Goal: Transaction & Acquisition: Download file/media

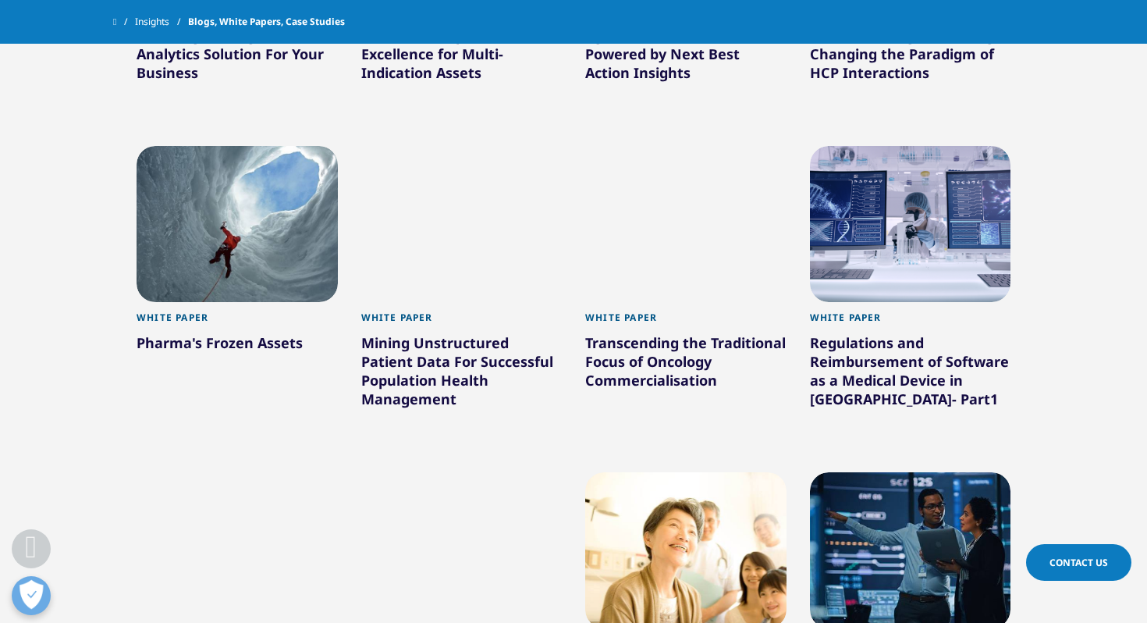
scroll to position [2995, 0]
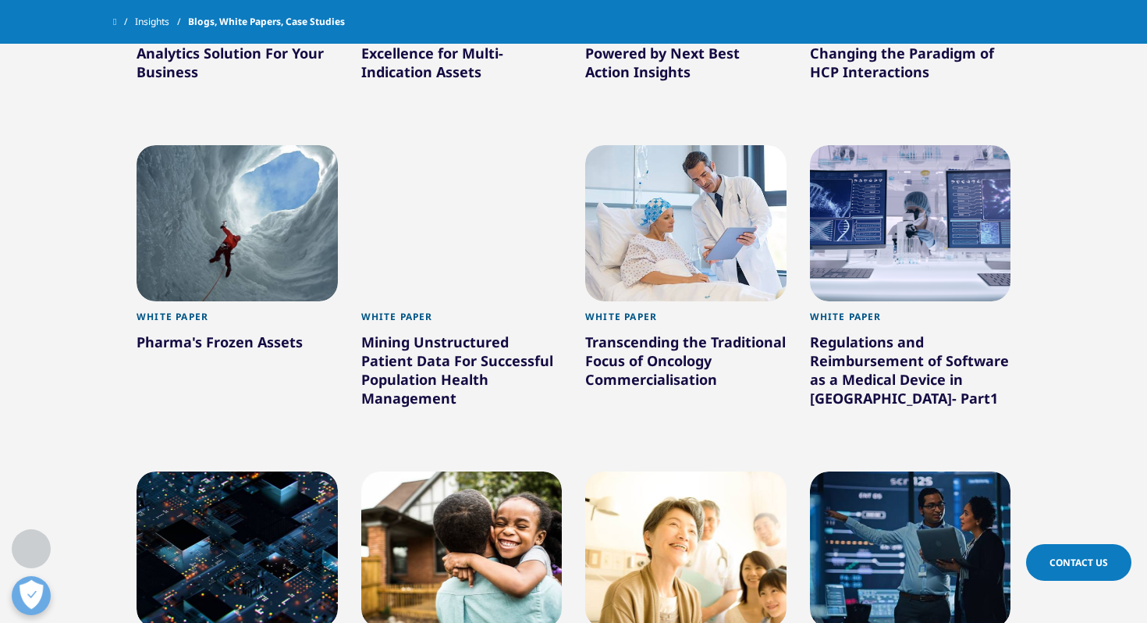
click at [443, 350] on div "Mining Unstructured Patient Data For Successful Population Health Management" at bounding box center [461, 372] width 201 height 81
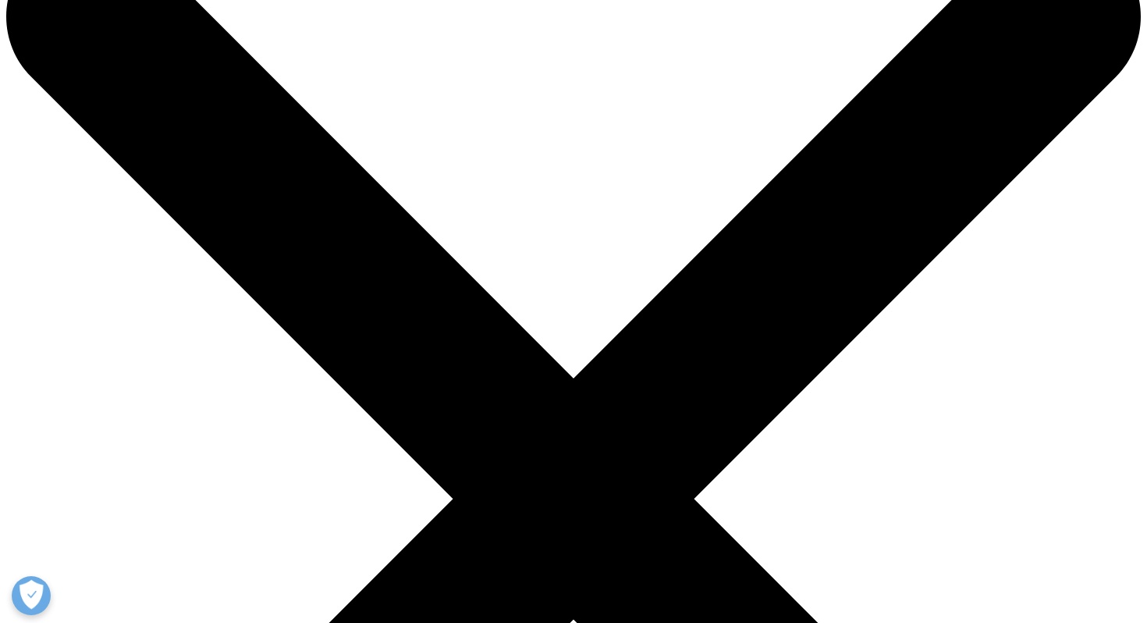
scroll to position [189, 921]
copy div "Mining Unstructured Patient Data For Successful Population Health Management"
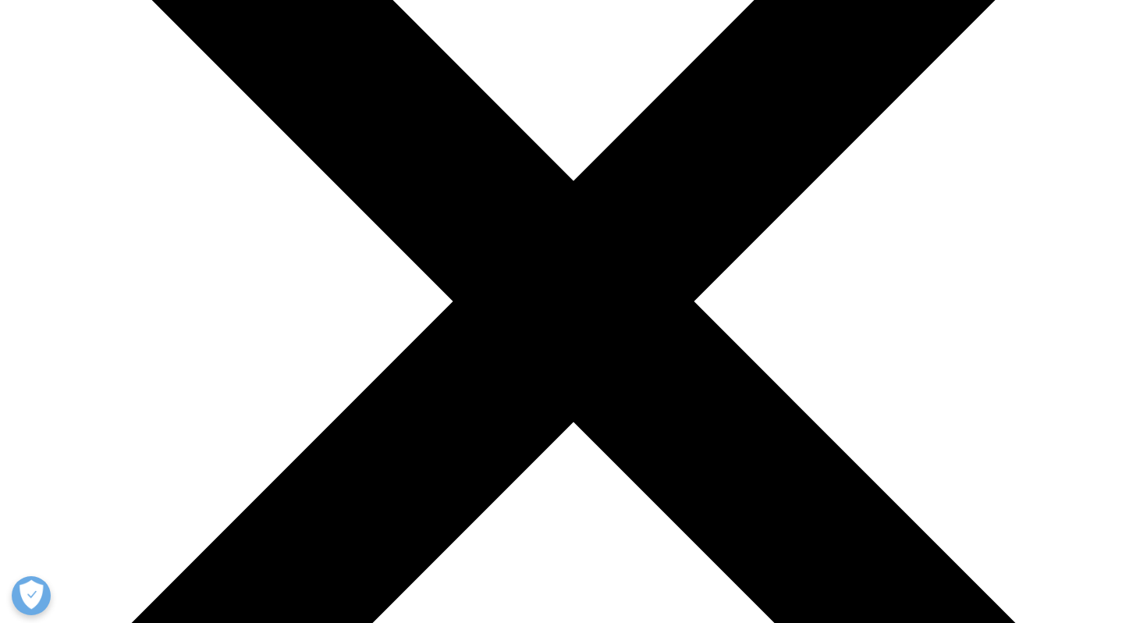
scroll to position [289, 0]
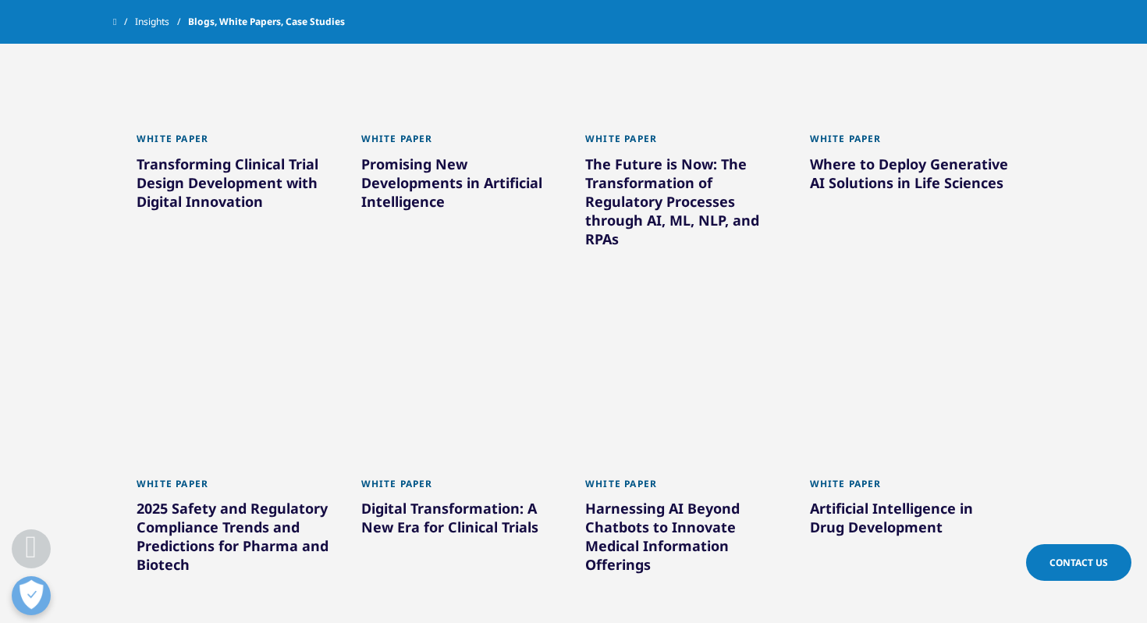
scroll to position [1211, 0]
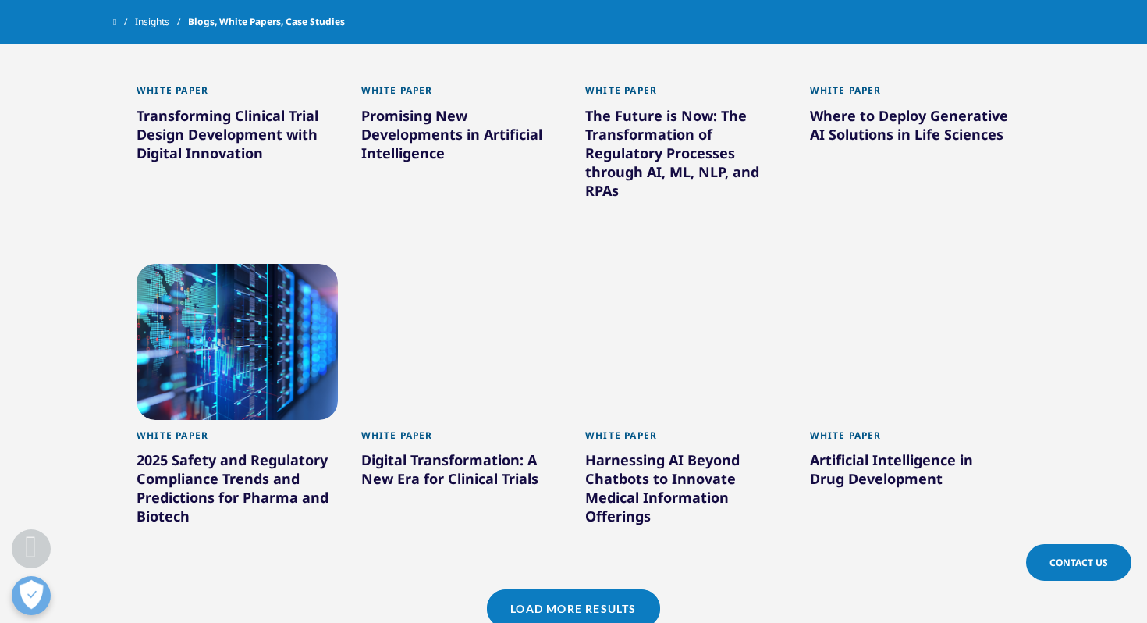
click at [520, 608] on link "Load More Results" at bounding box center [573, 608] width 172 height 38
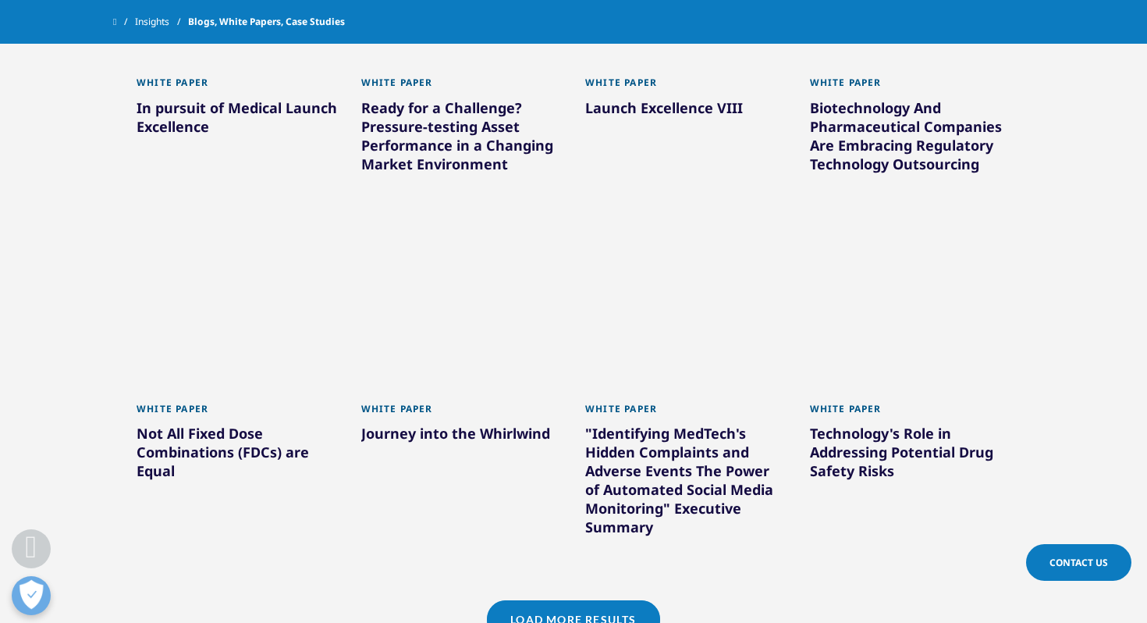
scroll to position [2236, 0]
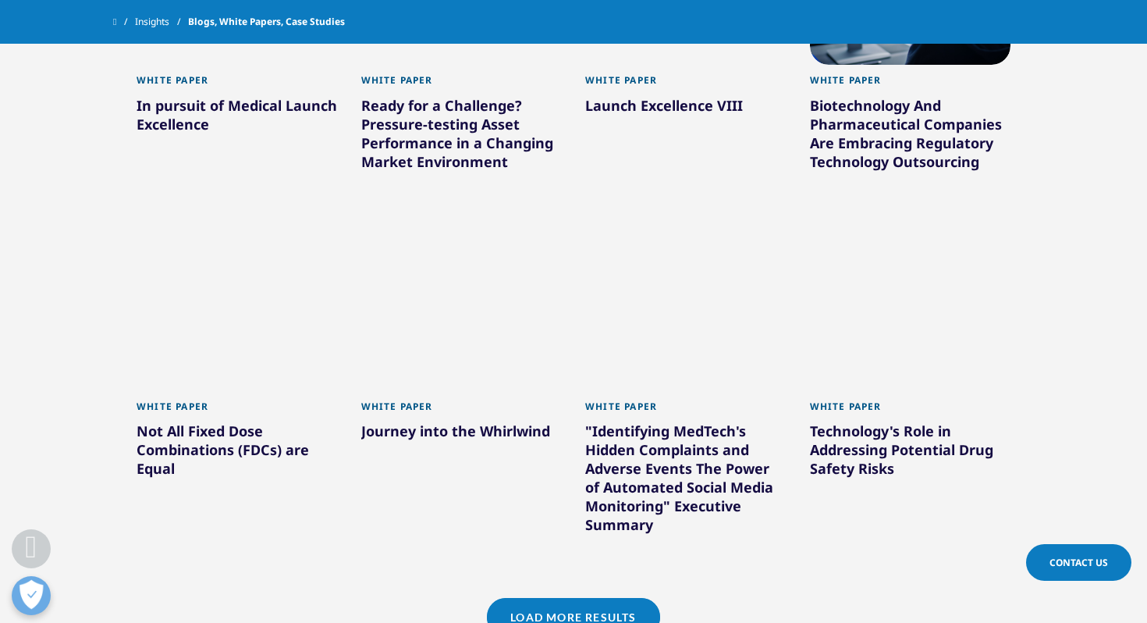
click at [544, 611] on link "Load More Results" at bounding box center [573, 617] width 172 height 38
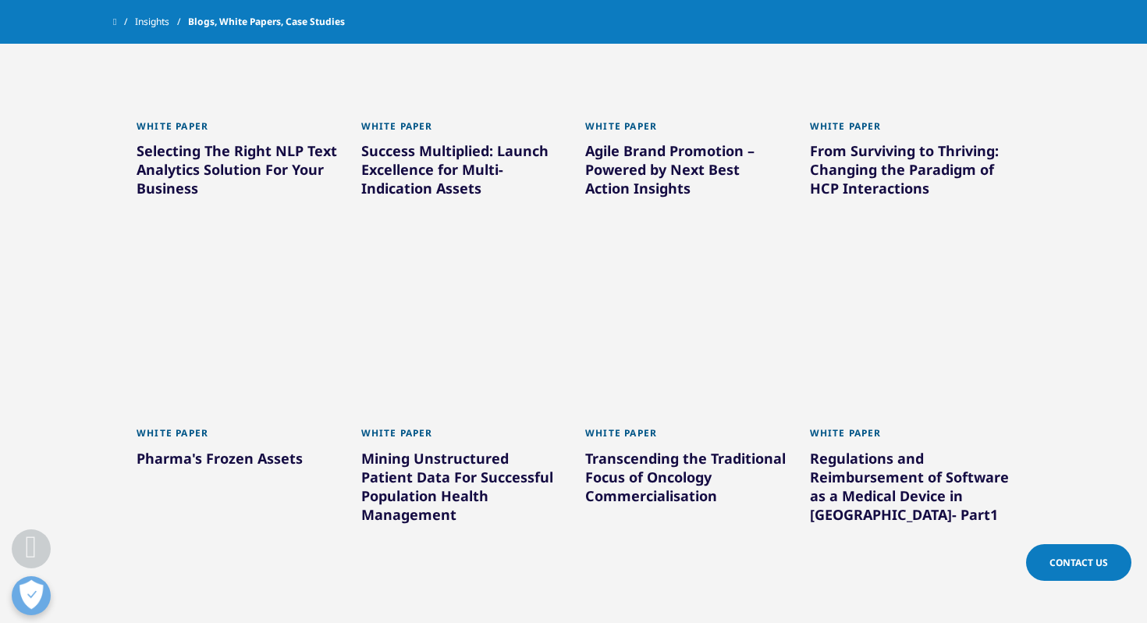
scroll to position [2880, 0]
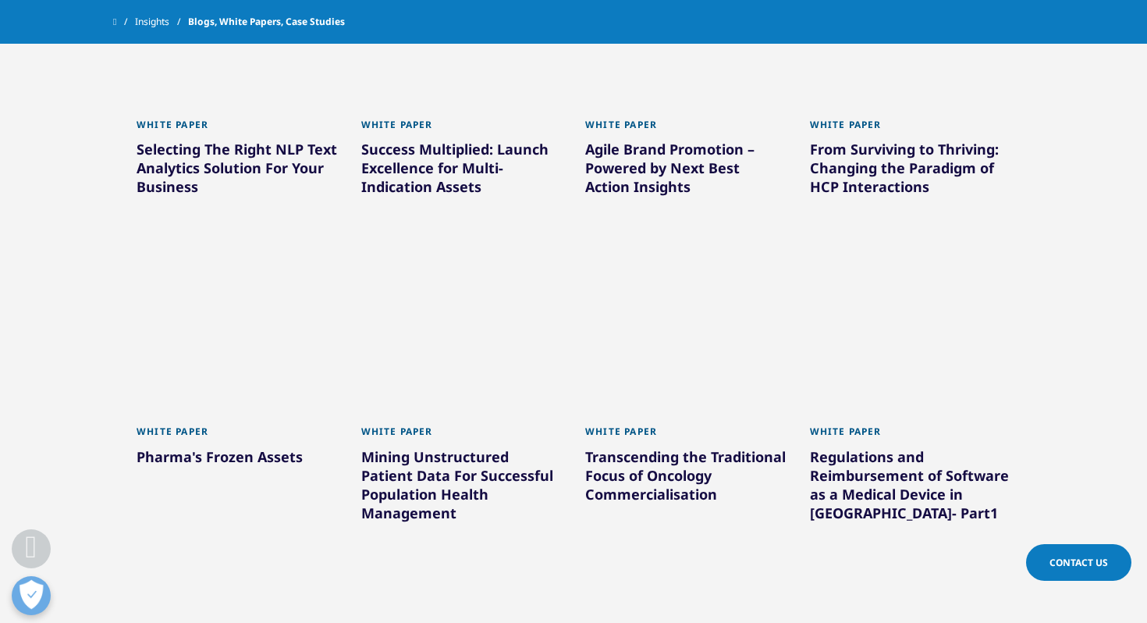
click at [645, 471] on div "Transcending the Traditional Focus of Oncology Commercialisation" at bounding box center [685, 478] width 201 height 62
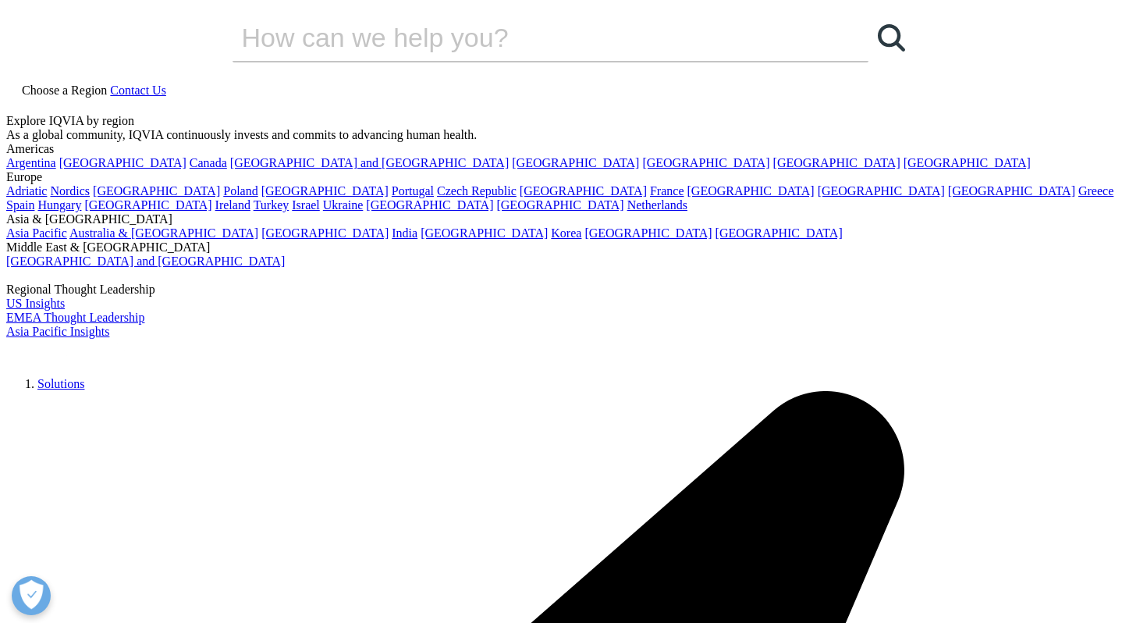
scroll to position [231, 921]
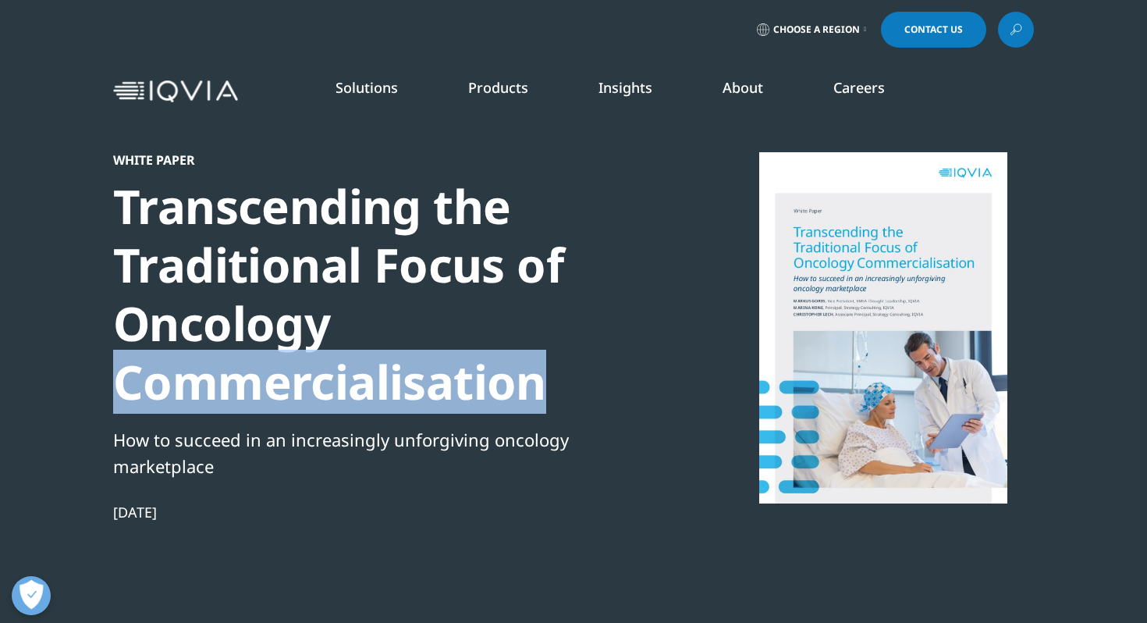
click at [452, 376] on div "Transcending the Traditional Focus of Oncology Commercialisation" at bounding box center [380, 294] width 535 height 234
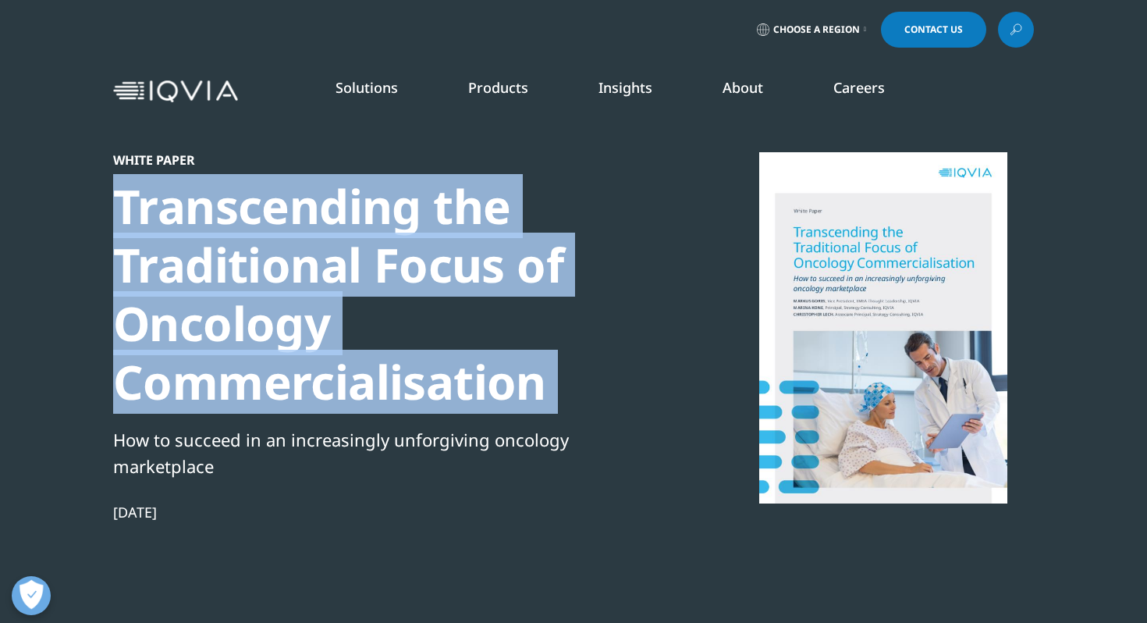
click at [452, 376] on div "Transcending the Traditional Focus of Oncology Commercialisation" at bounding box center [380, 294] width 535 height 234
copy div "Transcending the Traditional Focus of Oncology Commercialisation"
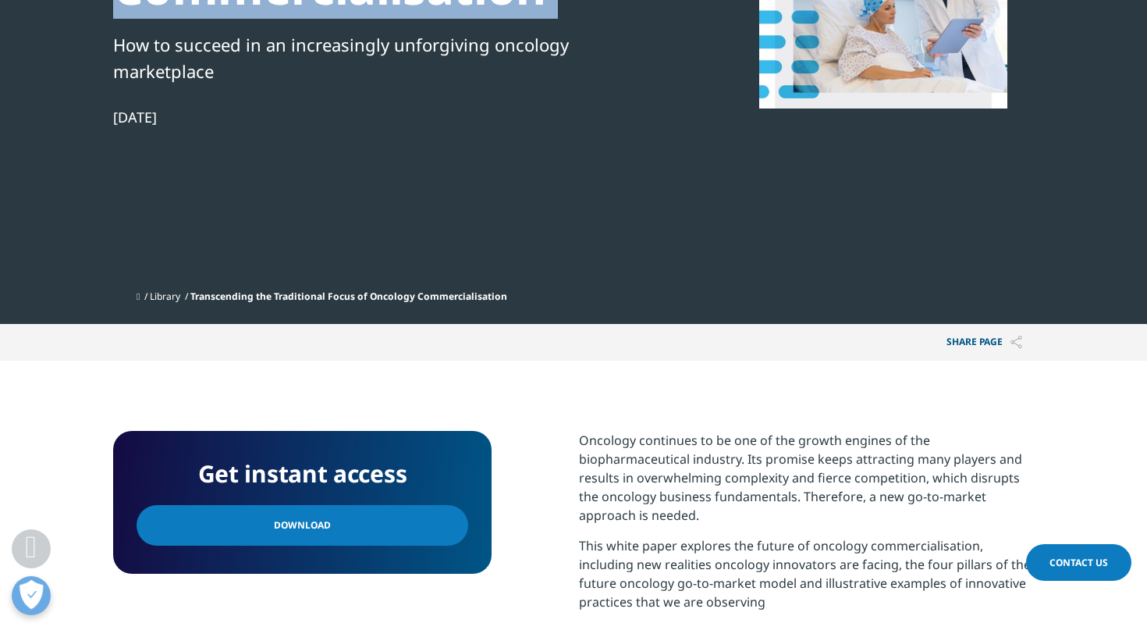
scroll to position [555, 0]
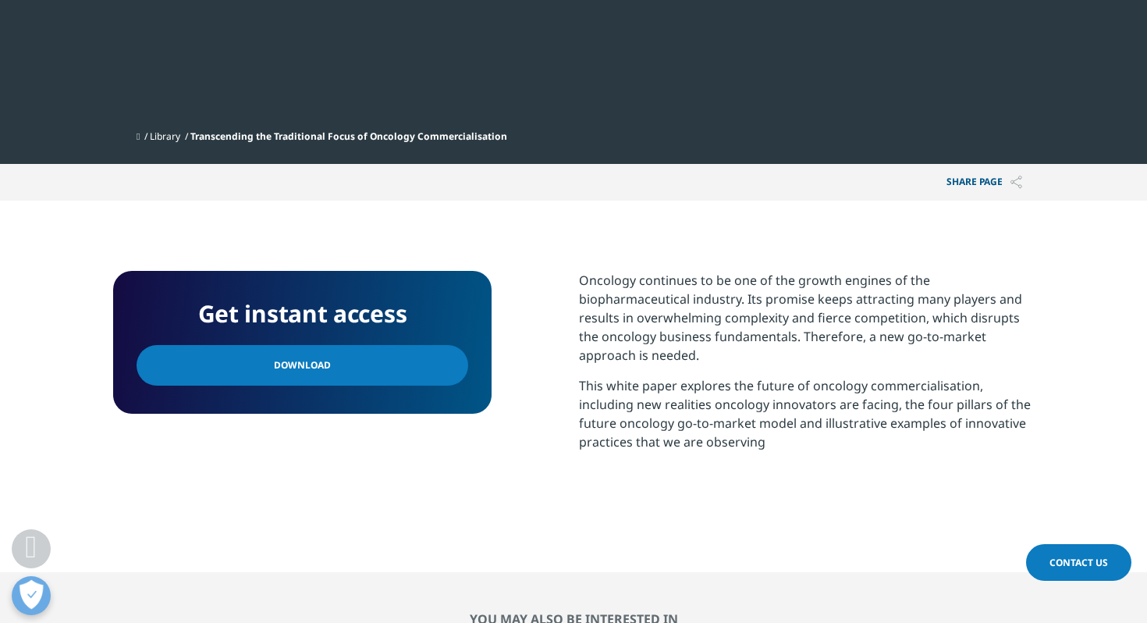
click at [302, 371] on span "Download" at bounding box center [302, 365] width 57 height 17
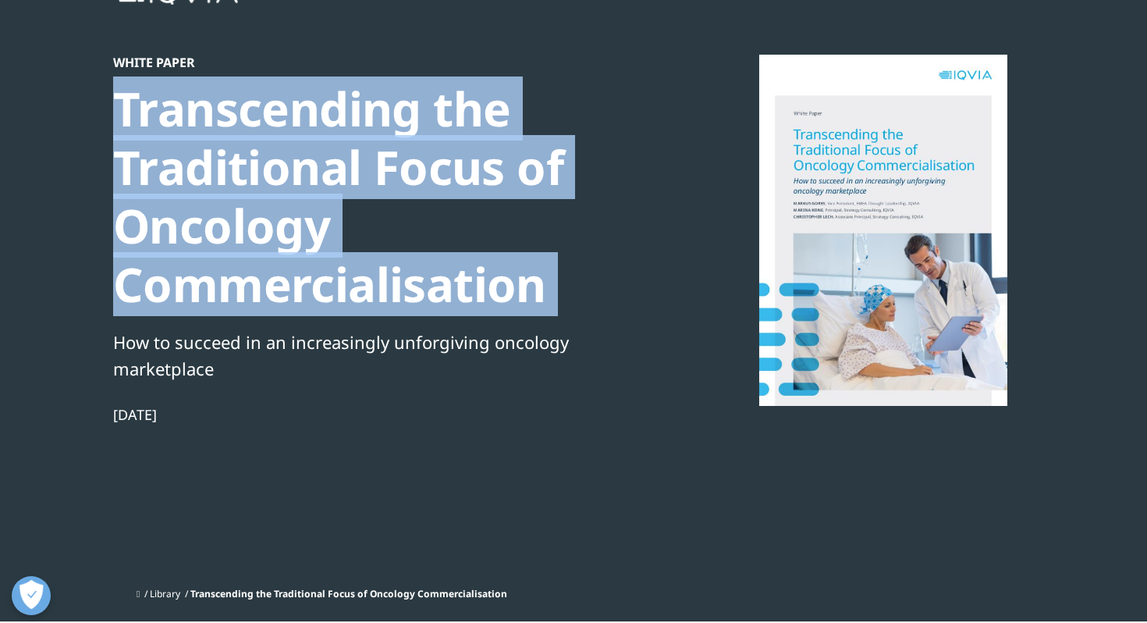
scroll to position [85, 0]
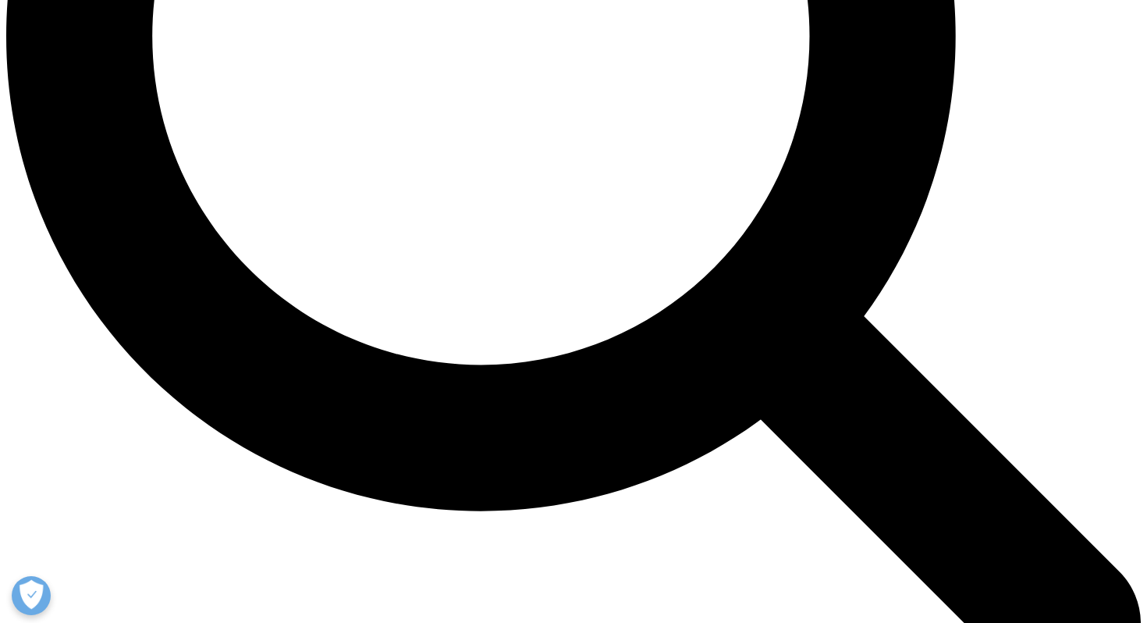
scroll to position [1687, 0]
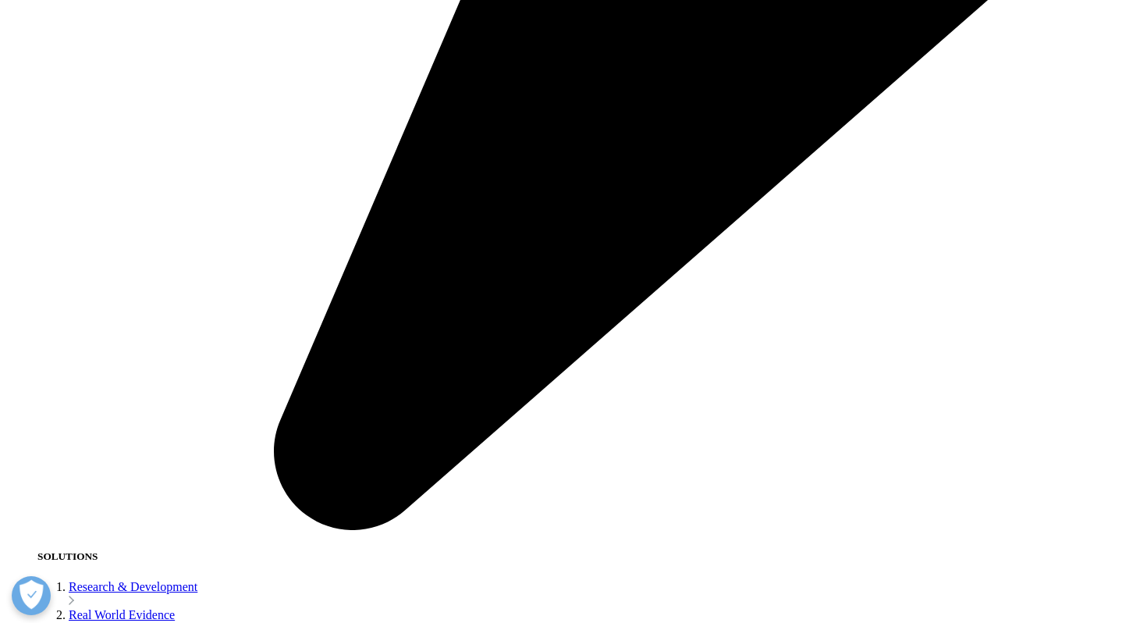
scroll to position [2438, 0]
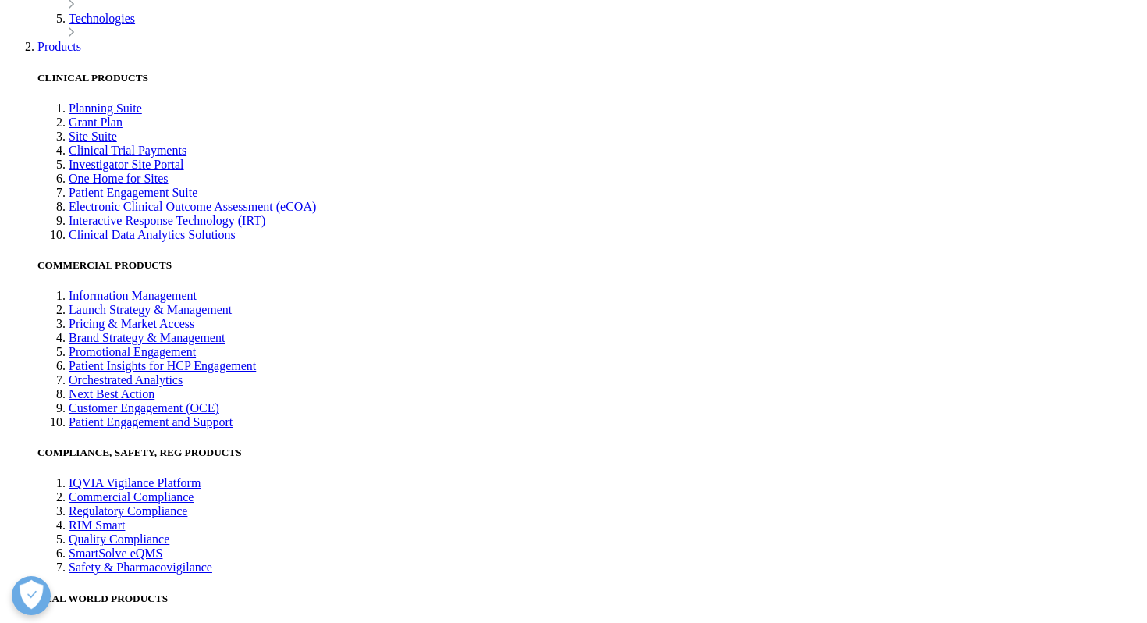
scroll to position [3127, 0]
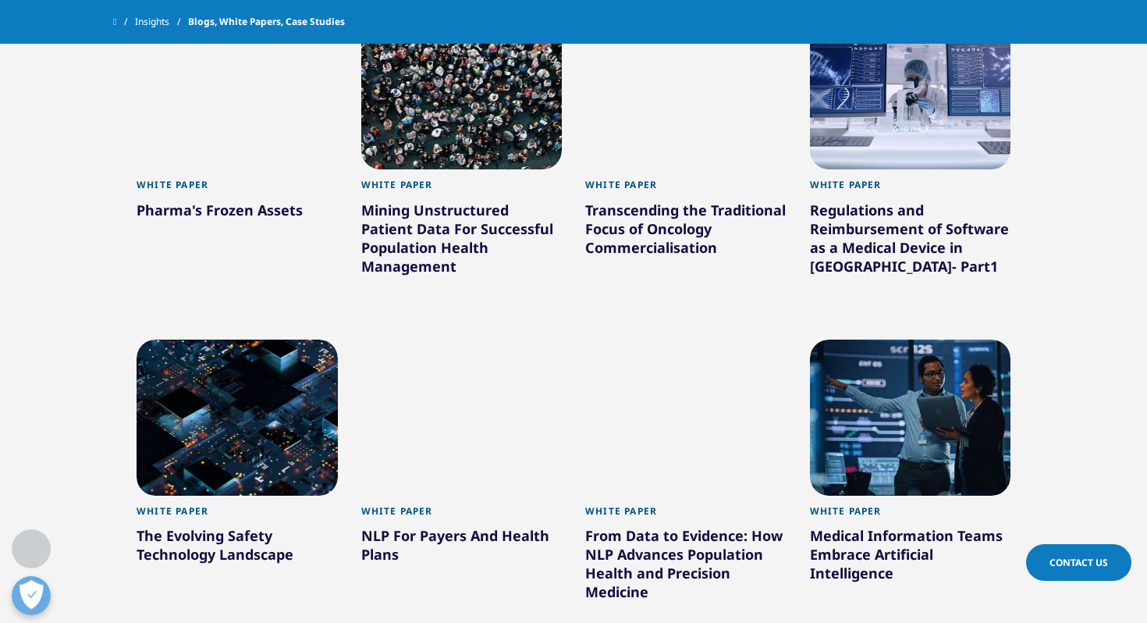
click at [886, 258] on div "Regulations and Reimbursement of Software as a Medical Device in Europe- Part1" at bounding box center [910, 241] width 201 height 81
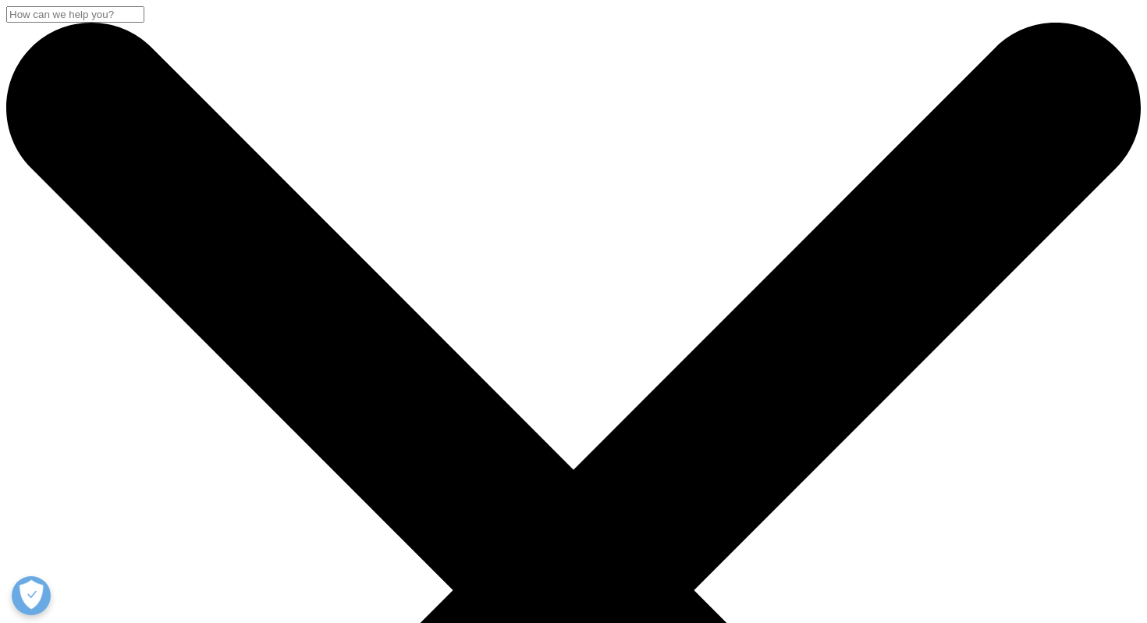
scroll to position [343, 921]
copy div "Regulations and Reimbursement of Software as a Medical Device in [GEOGRAPHIC_DA…"
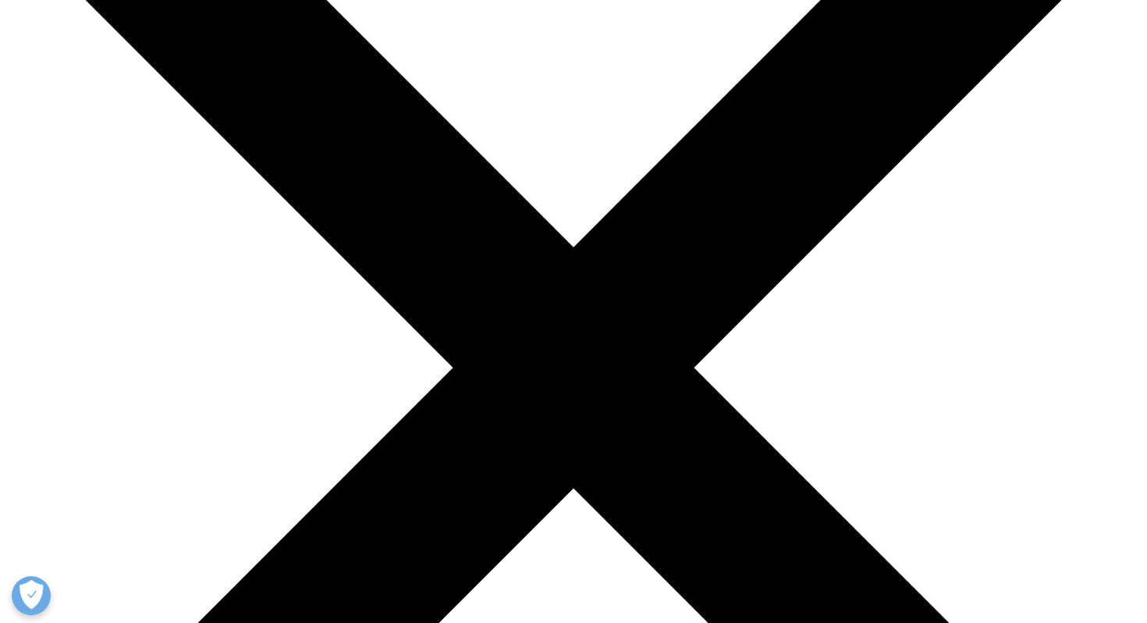
scroll to position [223, 0]
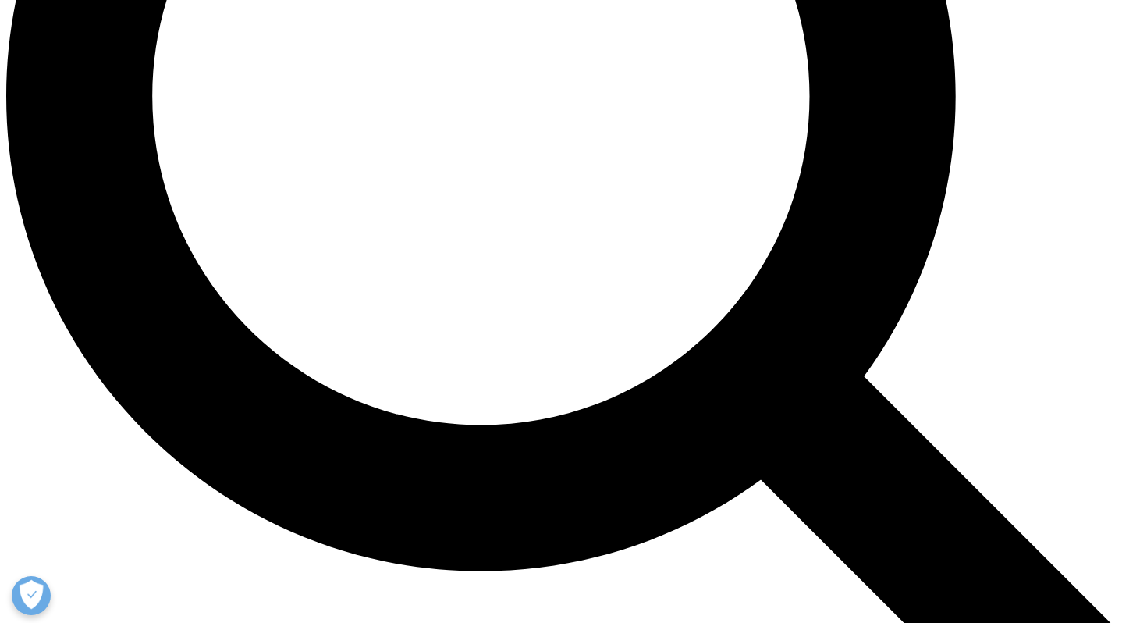
scroll to position [1541, 0]
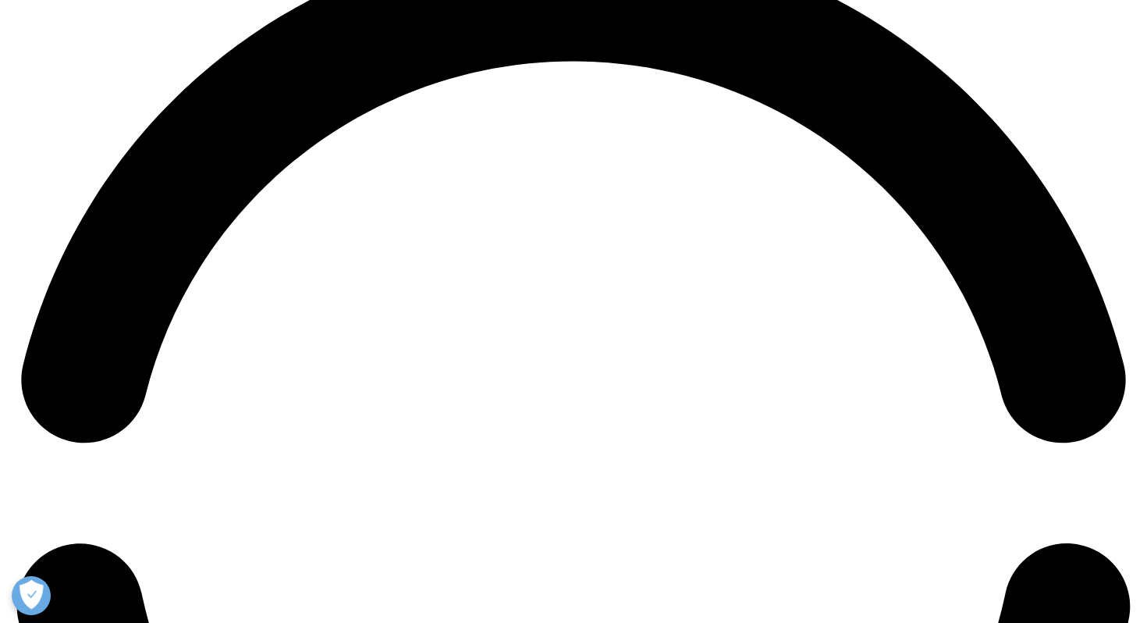
scroll to position [2364, 0]
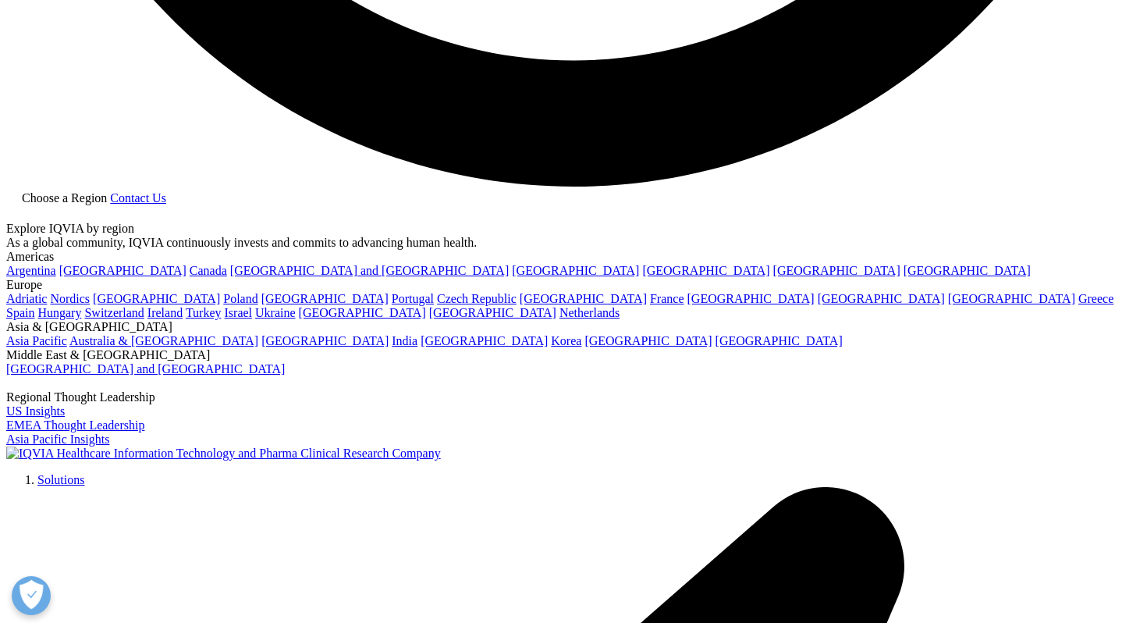
scroll to position [3247, 0]
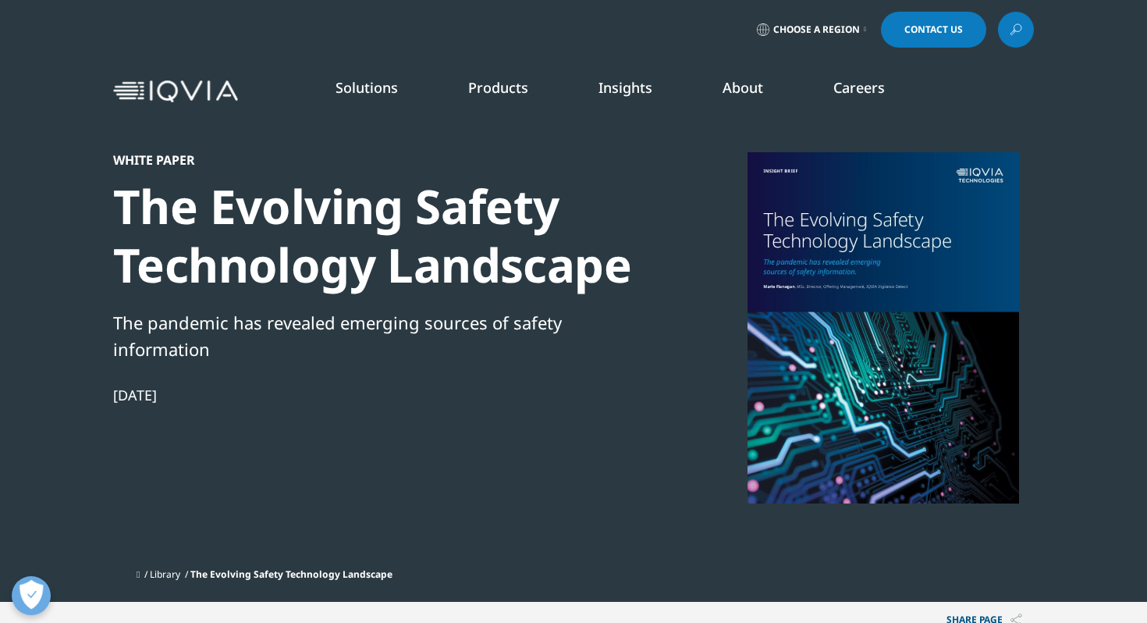
scroll to position [142, 921]
click at [264, 268] on div "The Evolving Safety Technology Landscape" at bounding box center [380, 235] width 535 height 117
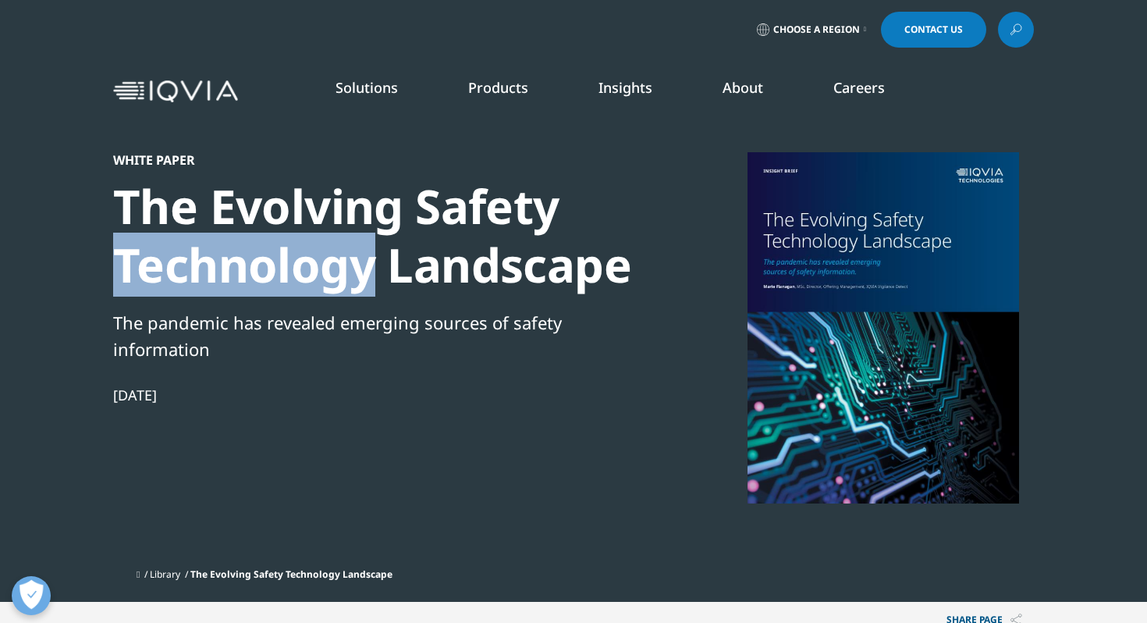
click at [264, 268] on div "The Evolving Safety Technology Landscape" at bounding box center [380, 235] width 535 height 117
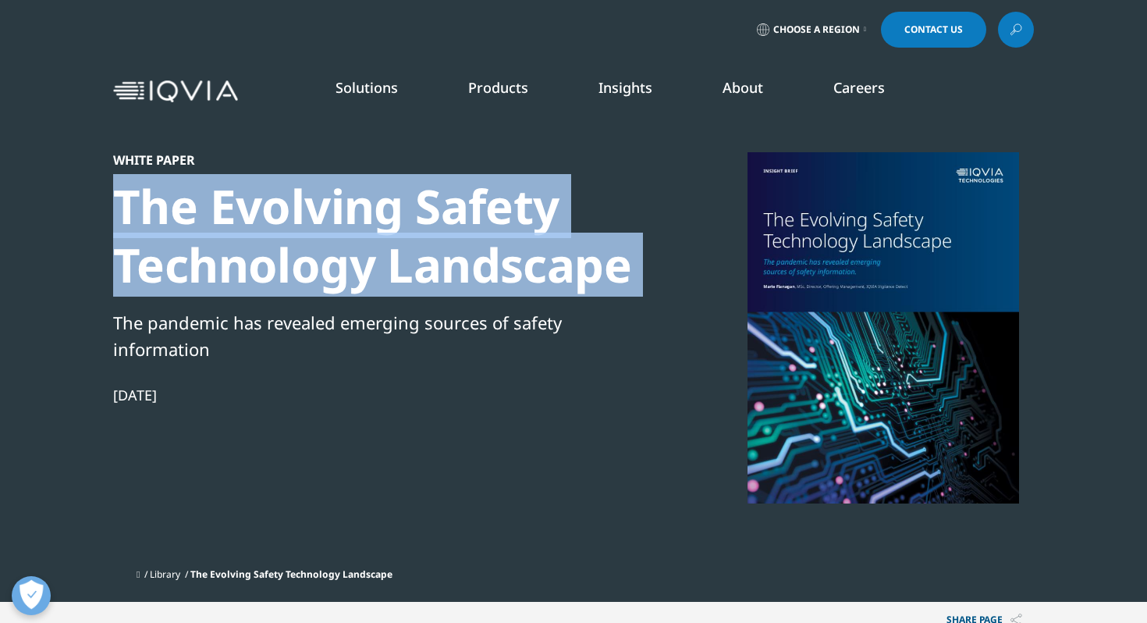
click at [264, 268] on div "The Evolving Safety Technology Landscape" at bounding box center [380, 235] width 535 height 117
copy div "The Evolving Safety Technology Landscape"
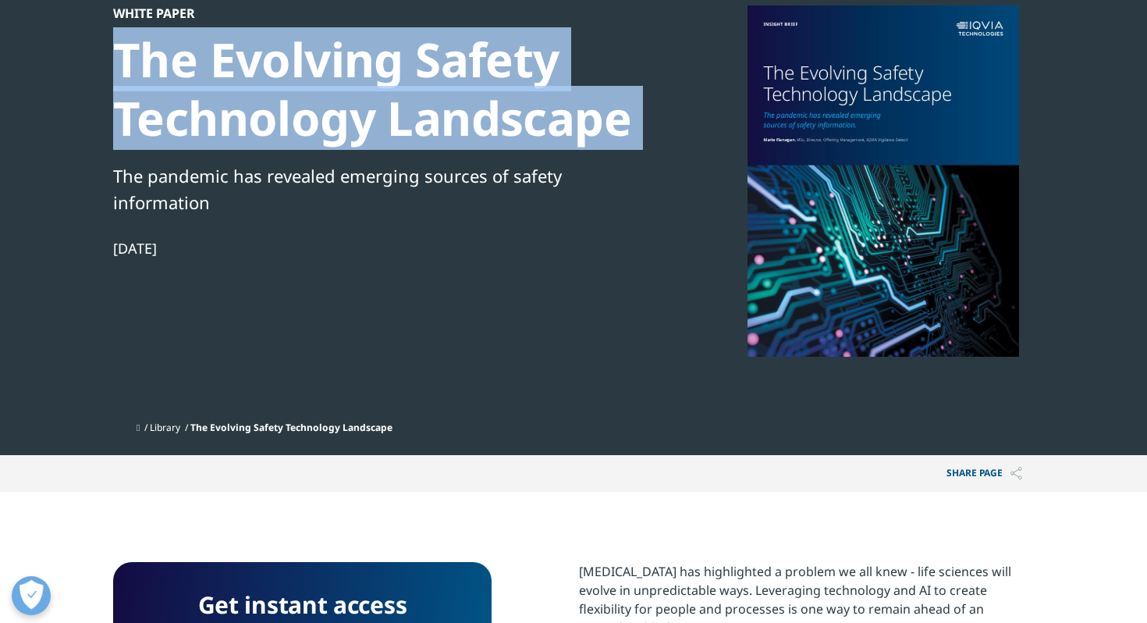
scroll to position [245, 0]
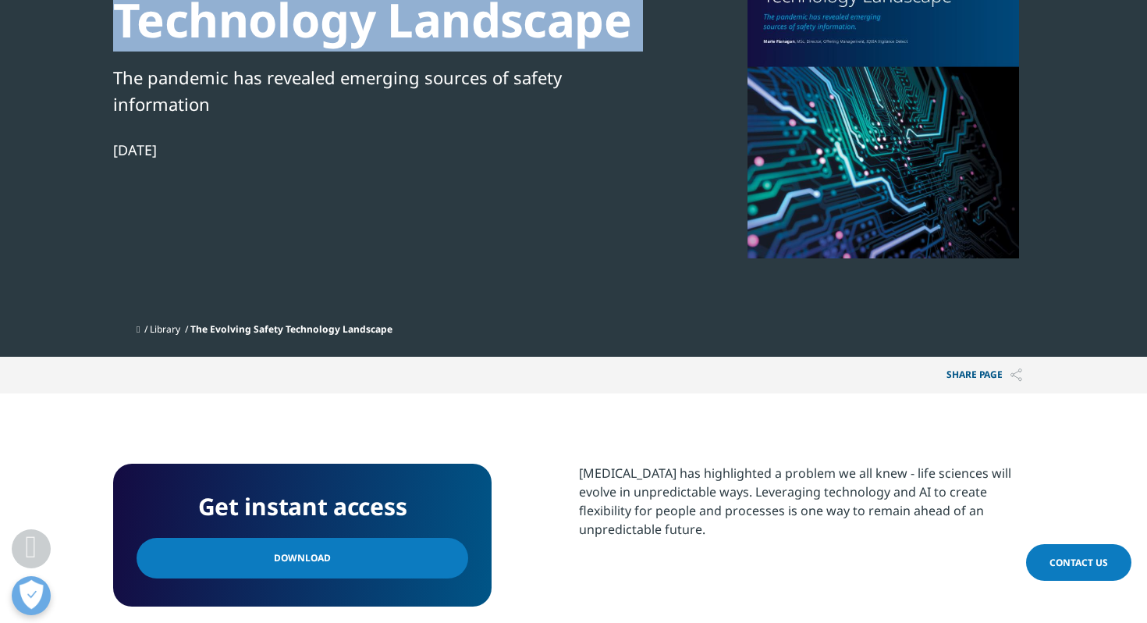
click at [389, 553] on link "Download" at bounding box center [303, 558] width 332 height 41
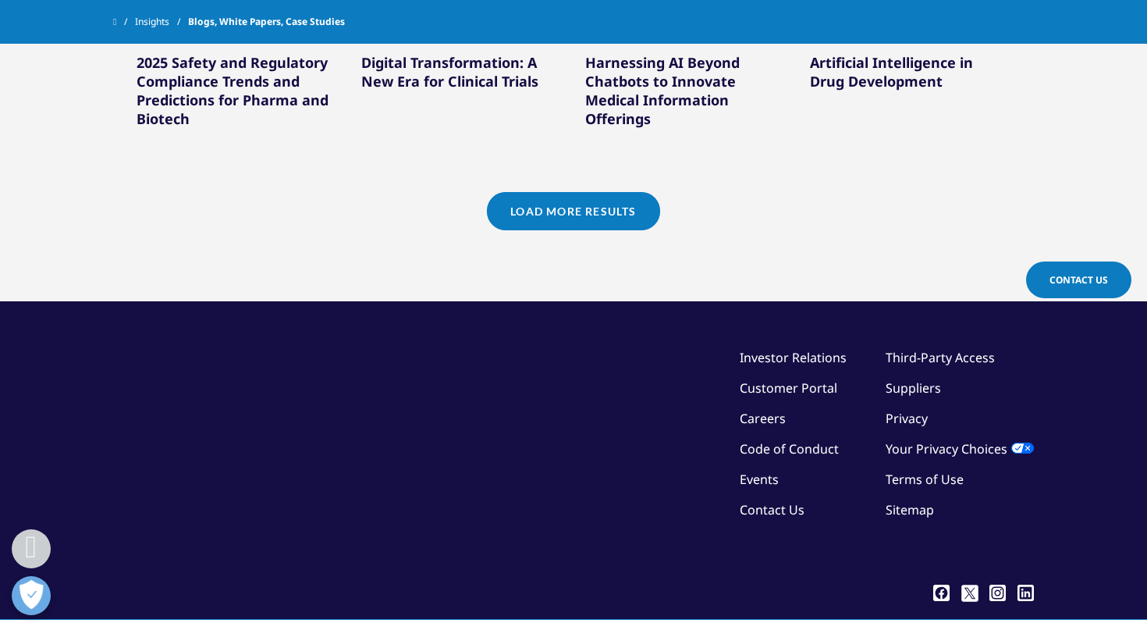
scroll to position [1630, 0]
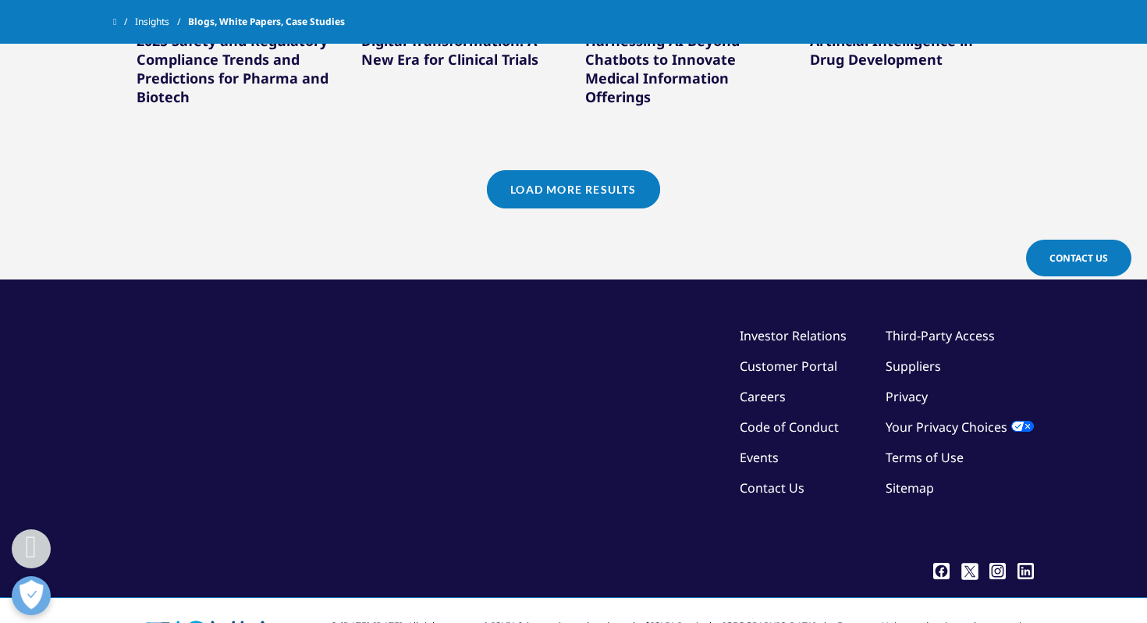
click at [517, 202] on link "Load More Results" at bounding box center [573, 189] width 172 height 38
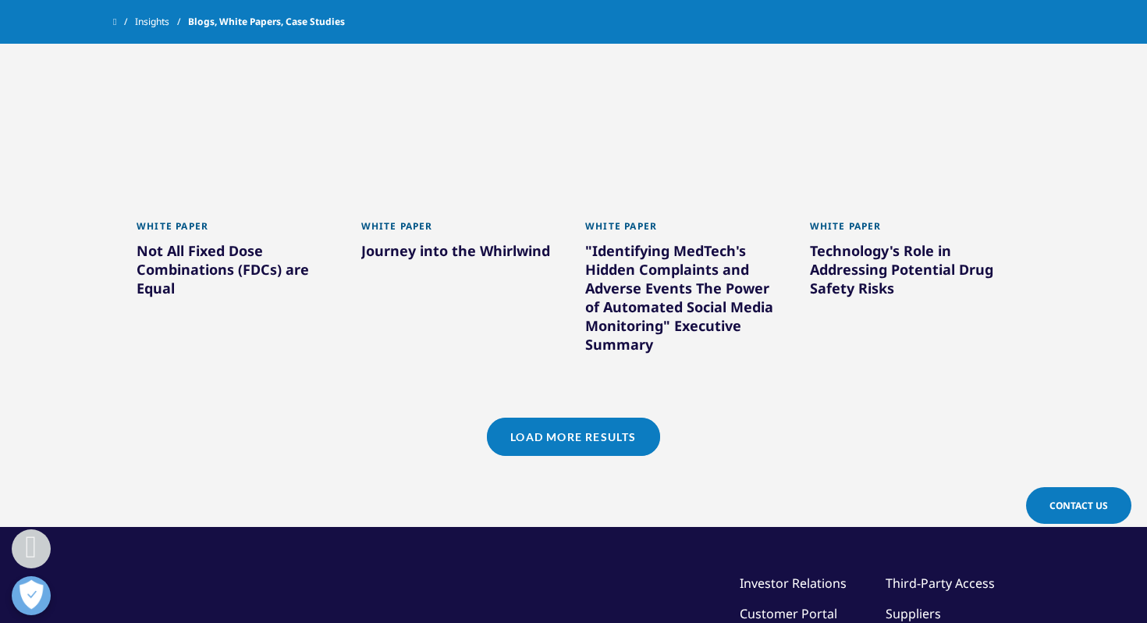
scroll to position [2432, 0]
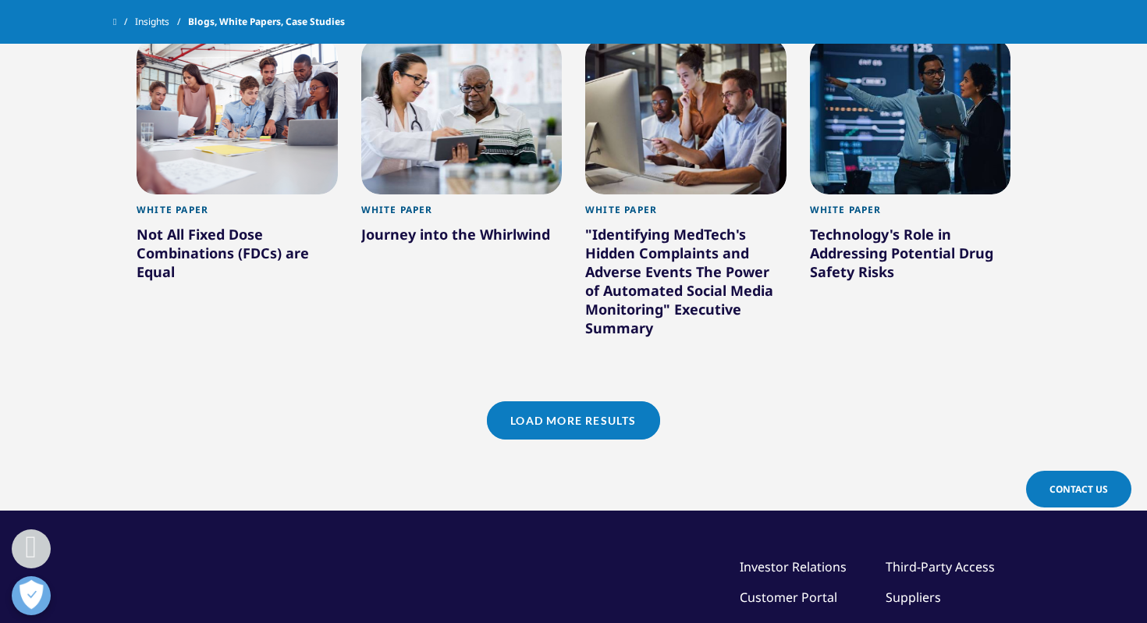
click at [539, 410] on link "Load More Results" at bounding box center [573, 420] width 172 height 38
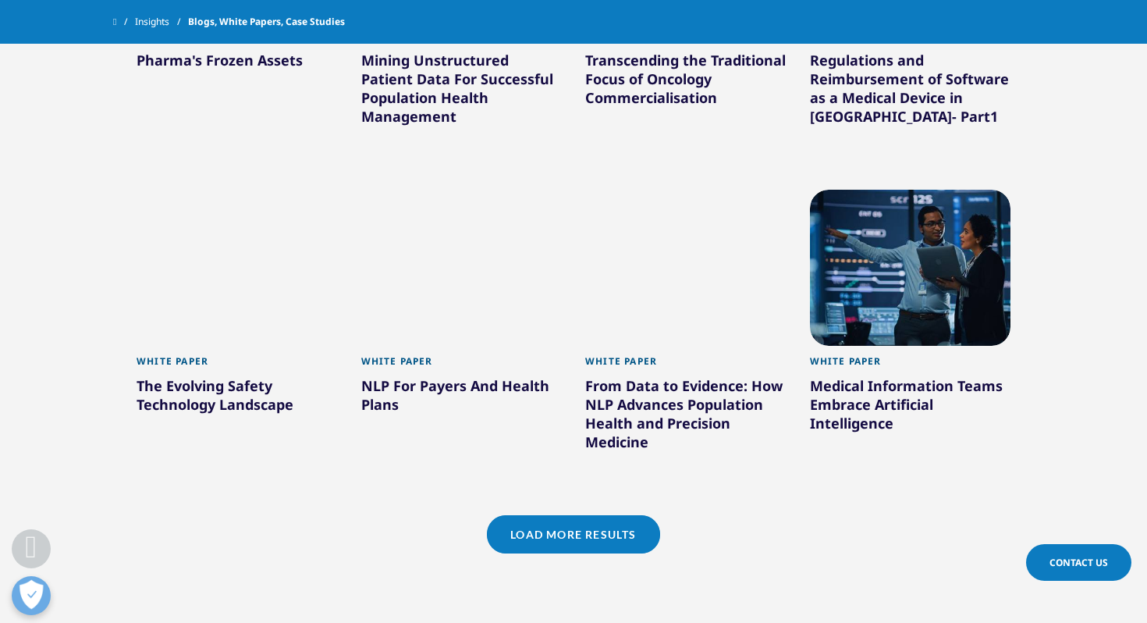
scroll to position [3278, 0]
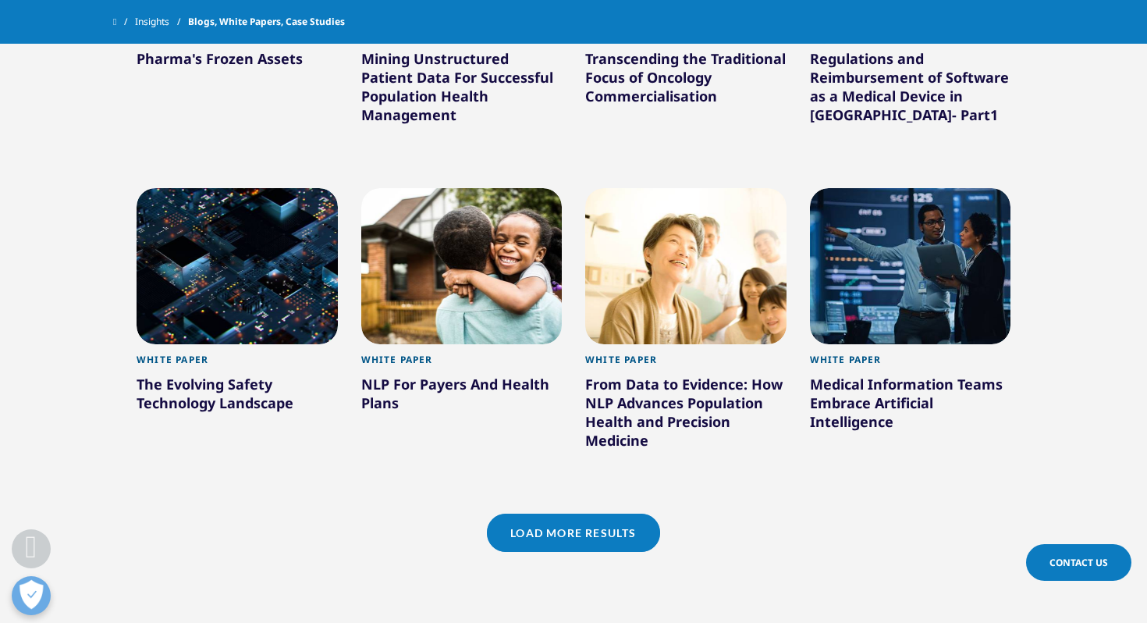
click at [488, 385] on div "NLP For Payers And Health Plans" at bounding box center [461, 397] width 201 height 44
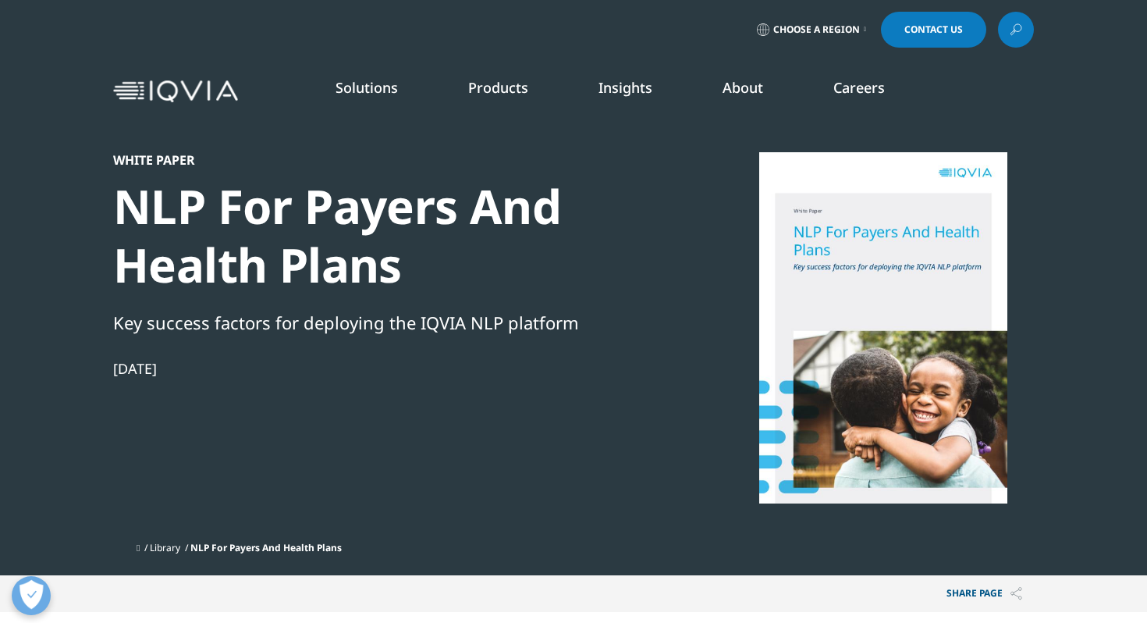
click at [489, 209] on div "NLP For Payers And Health Plans" at bounding box center [380, 235] width 535 height 117
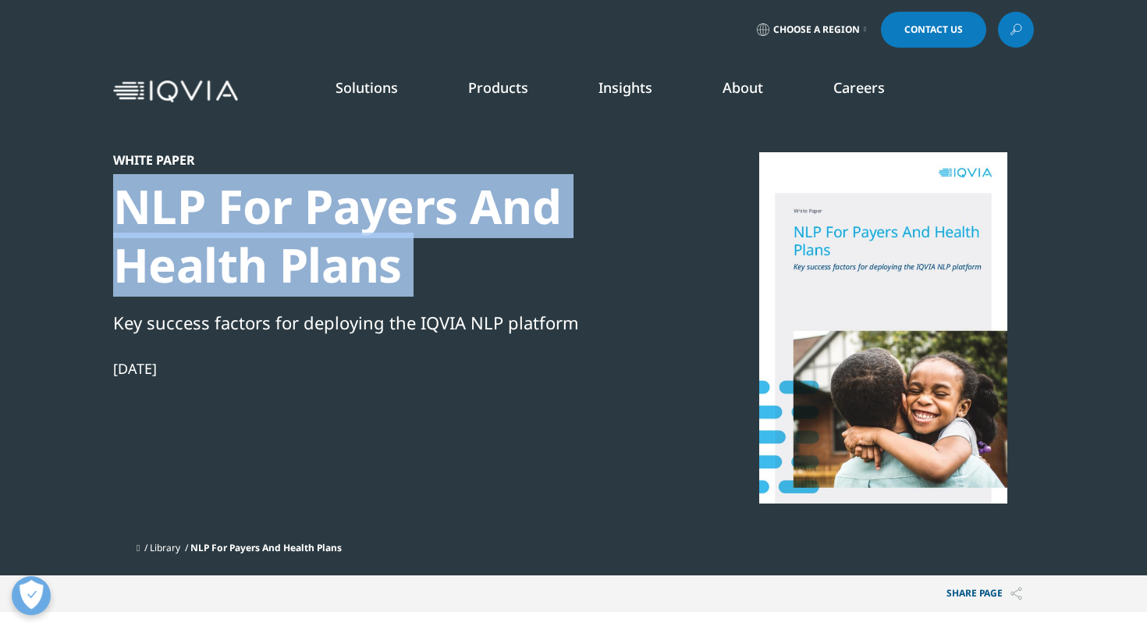
click at [489, 209] on div "NLP For Payers And Health Plans" at bounding box center [380, 235] width 535 height 117
copy div "NLP For Payers And Health Plans"
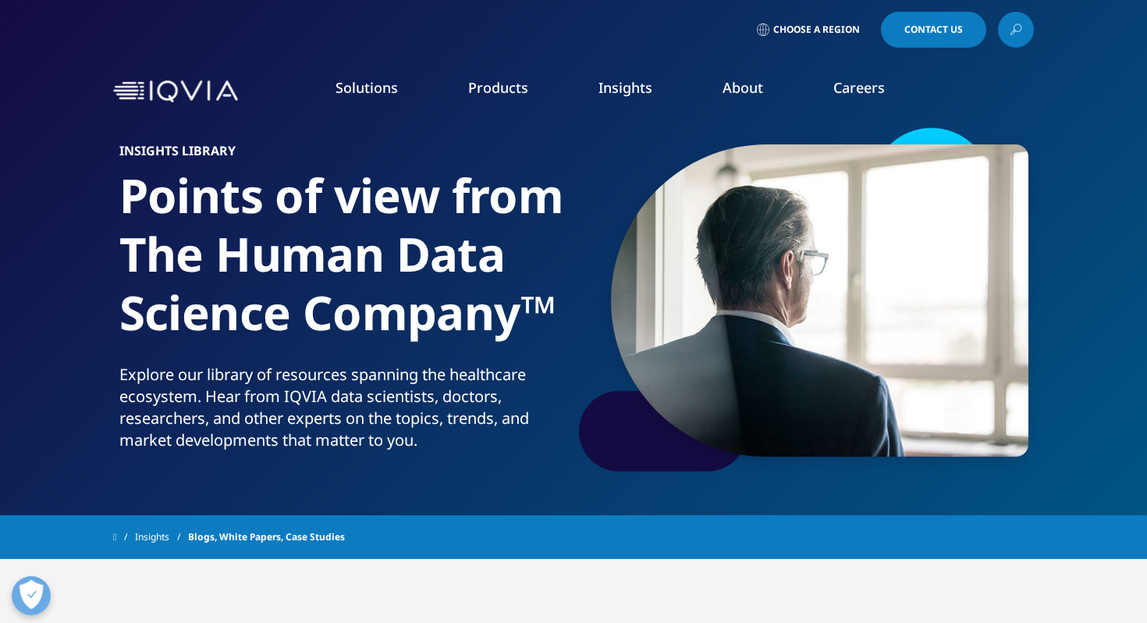
scroll to position [1687, 0]
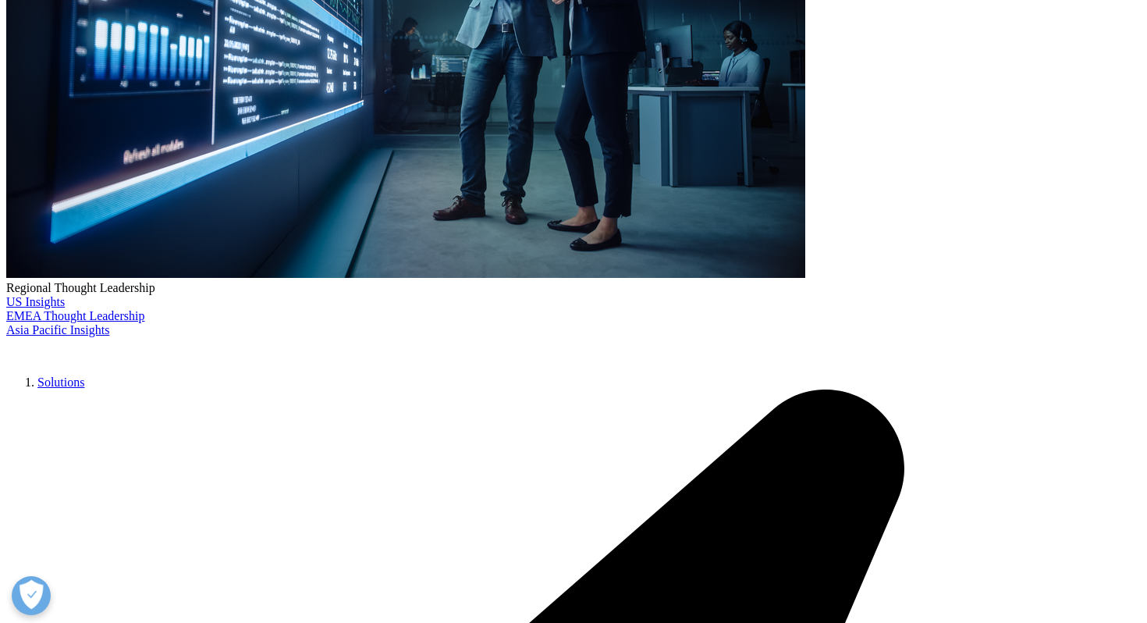
scroll to position [448, 0]
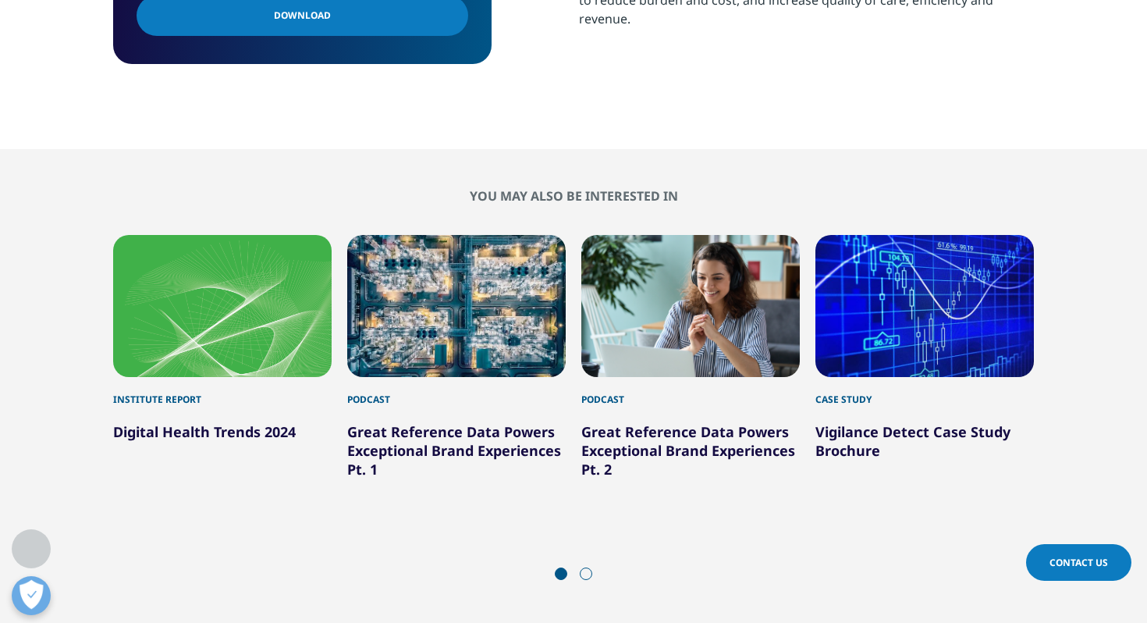
scroll to position [794, 0]
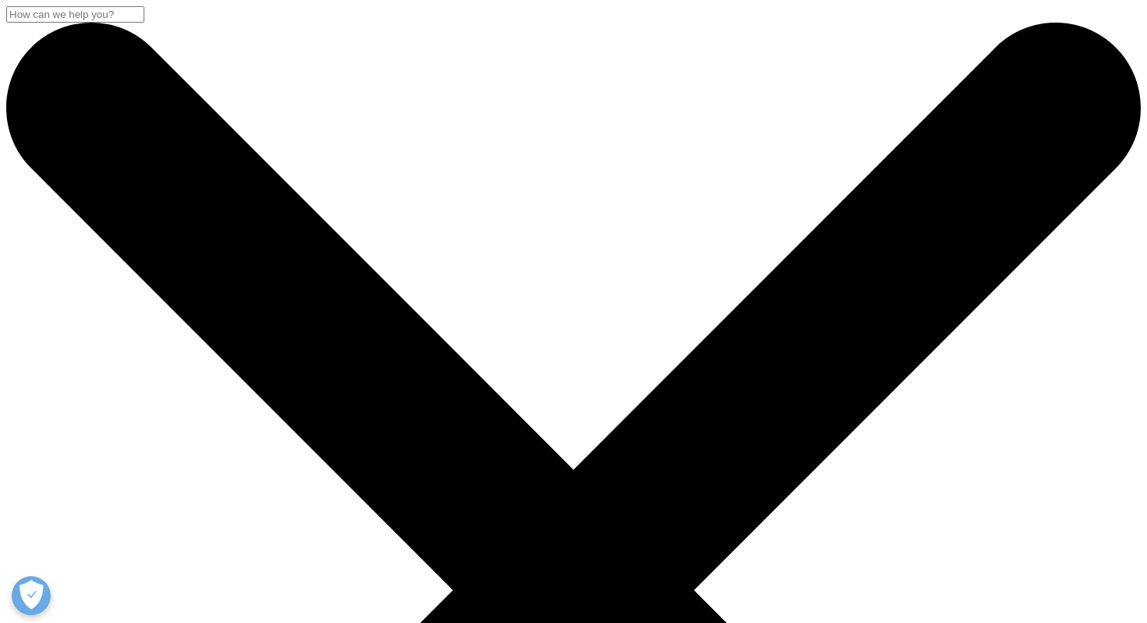
scroll to position [1687, 0]
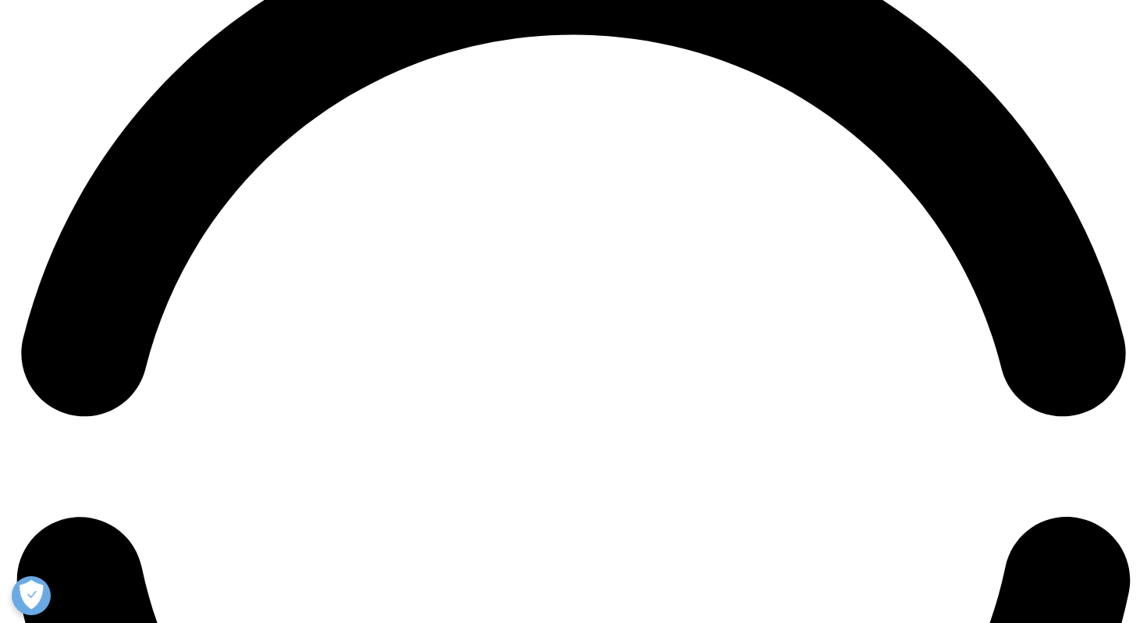
scroll to position [2391, 0]
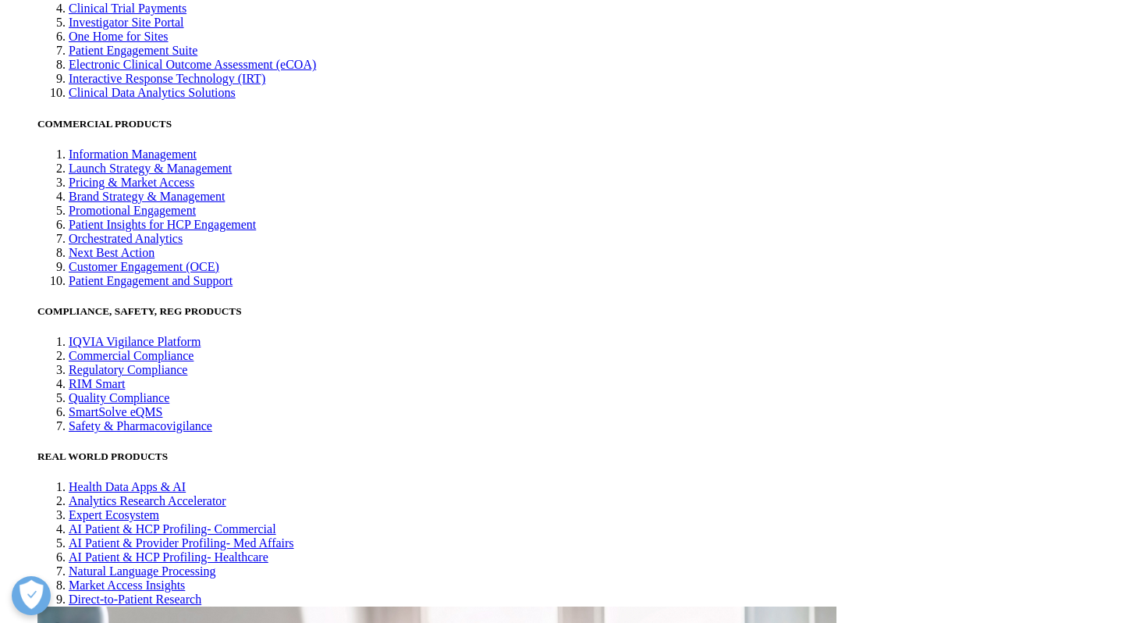
scroll to position [3271, 0]
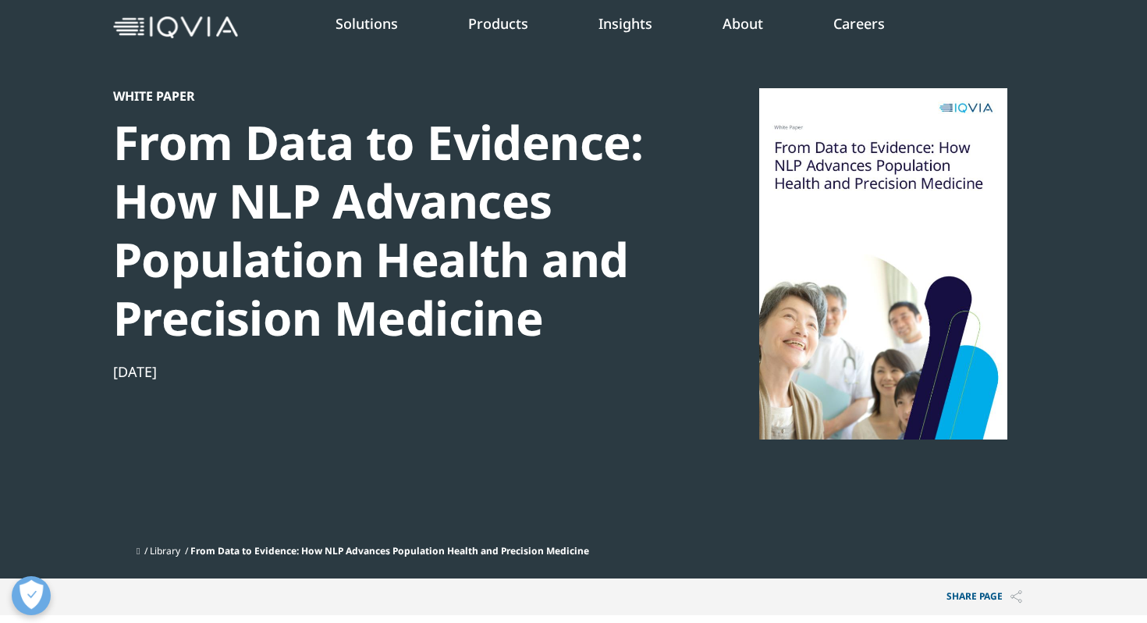
scroll to position [48, 0]
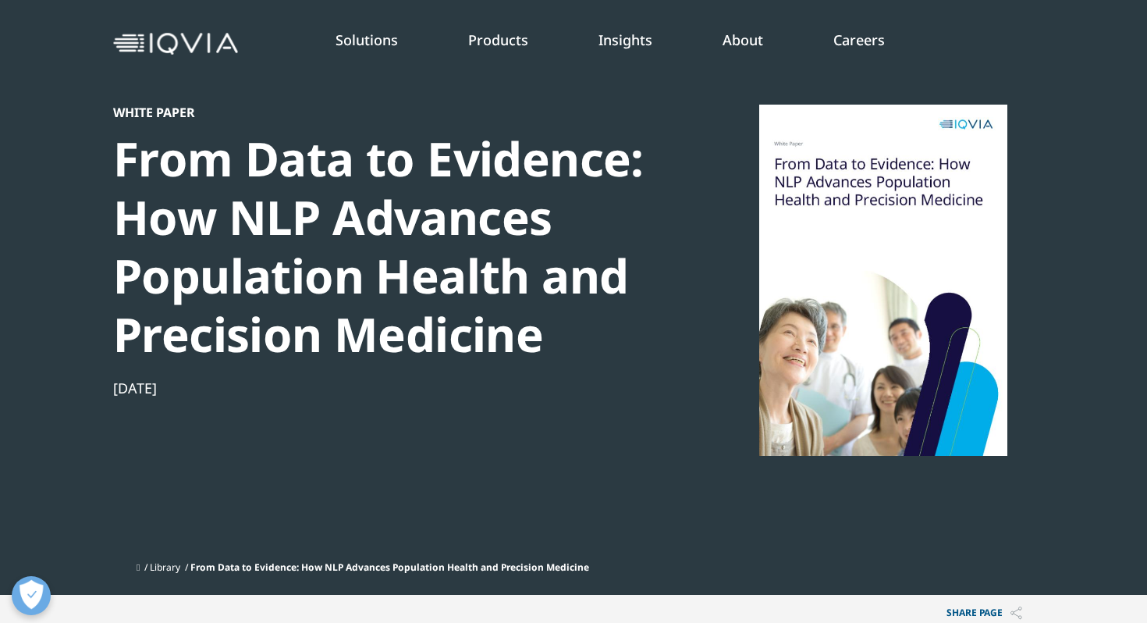
click at [440, 221] on div "From Data to Evidence: How NLP Advances Population Health and Precision Medicine" at bounding box center [380, 247] width 535 height 234
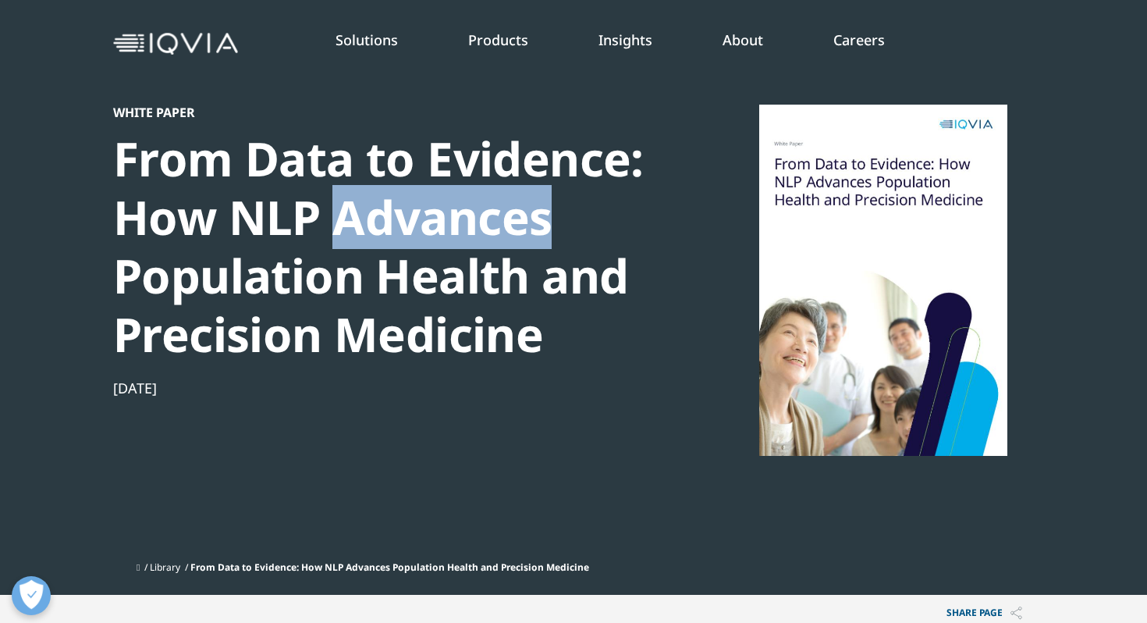
click at [440, 221] on div "From Data to Evidence: How NLP Advances Population Health and Precision Medicine" at bounding box center [380, 247] width 535 height 234
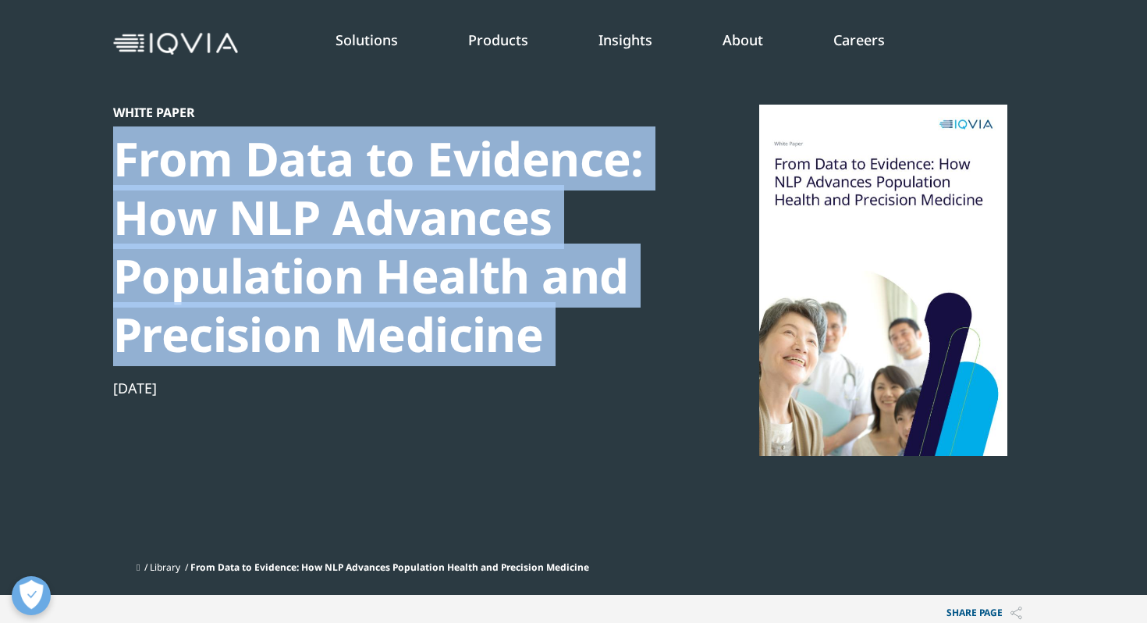
click at [440, 221] on div "From Data to Evidence: How NLP Advances Population Health and Precision Medicine" at bounding box center [380, 247] width 535 height 234
copy div "From Data to Evidence: How NLP Advances Population Health and Precision Medicine"
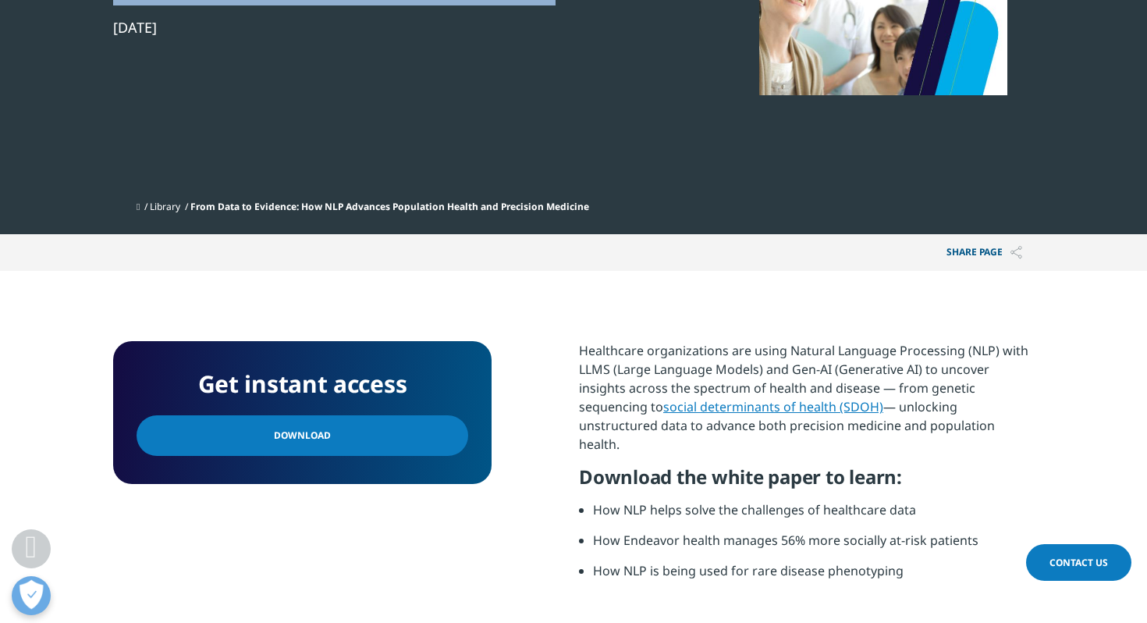
scroll to position [432, 0]
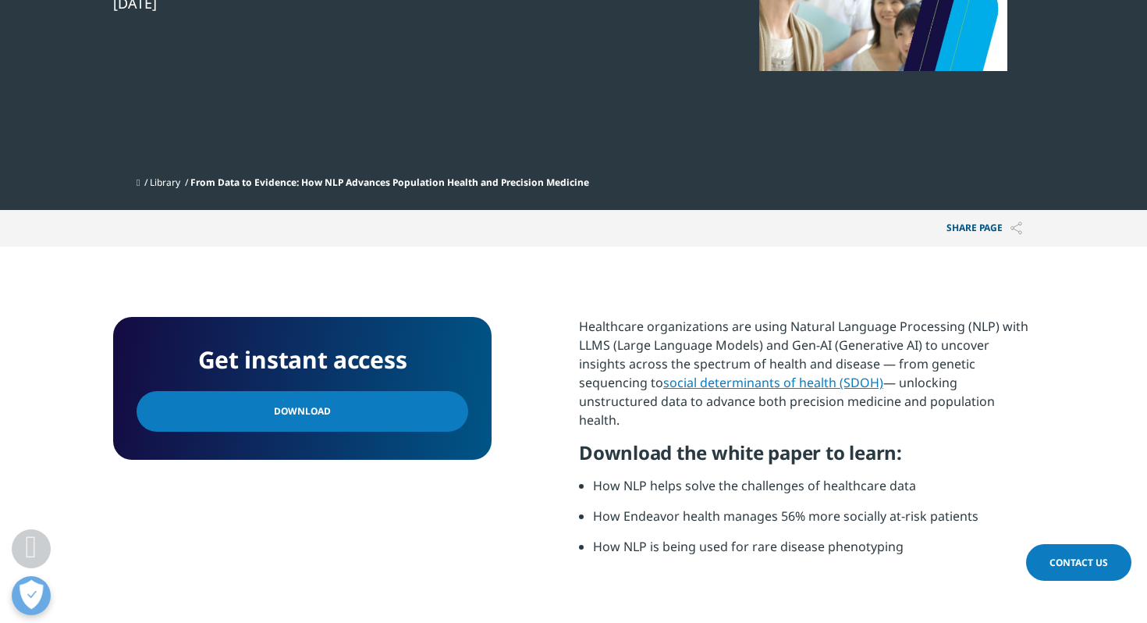
click at [421, 405] on link "Download" at bounding box center [303, 411] width 332 height 41
